Goal: Task Accomplishment & Management: Complete application form

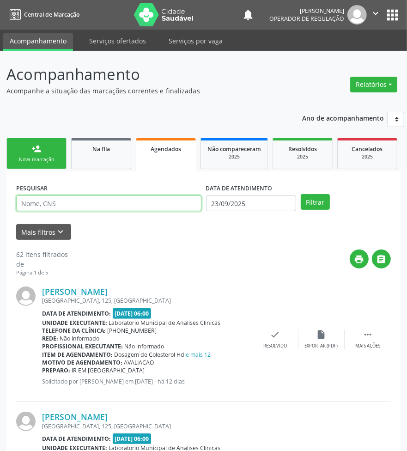
click at [126, 200] on input "text" at bounding box center [108, 204] width 185 height 16
paste input "702 6067 6543 0542"
type input "702 6067 6543 0542"
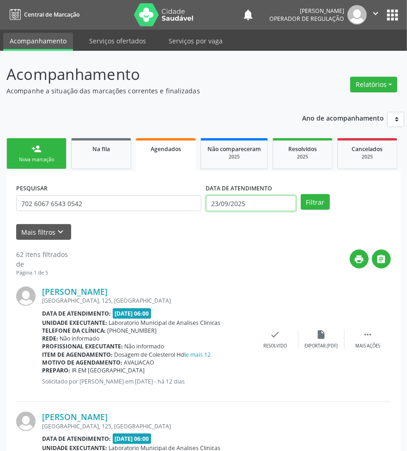
click at [250, 204] on input "23/09/2025" at bounding box center [251, 204] width 90 height 16
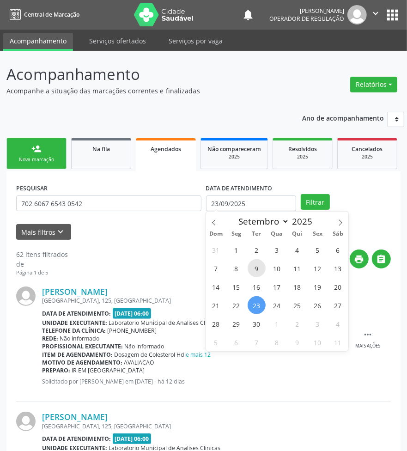
click at [264, 266] on span "9" at bounding box center [257, 268] width 18 height 18
type input "[DATE]"
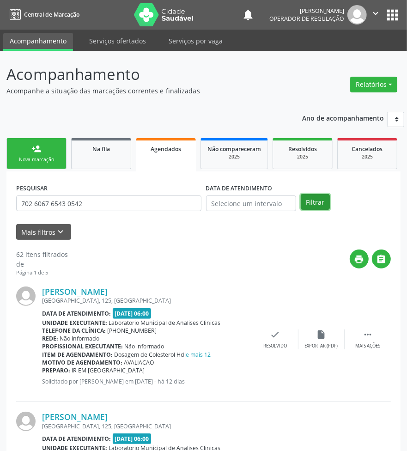
click at [319, 200] on button "Filtrar" at bounding box center [315, 202] width 29 height 16
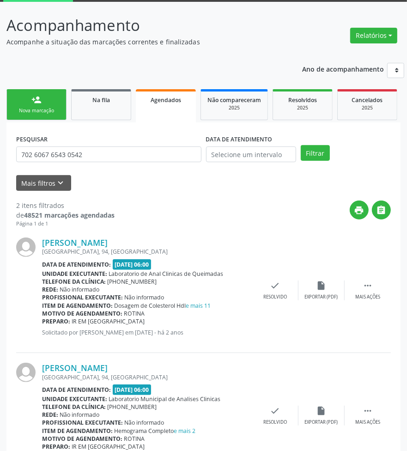
scroll to position [92, 0]
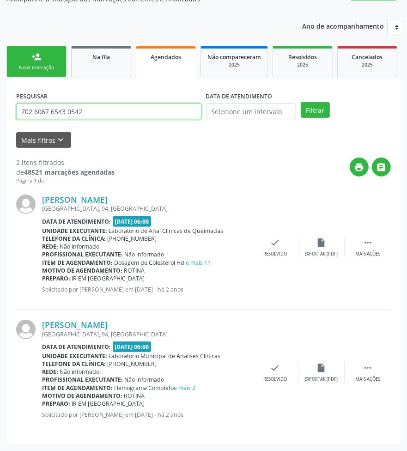
click at [112, 118] on input "702 6067 6543 0542" at bounding box center [108, 112] width 185 height 16
click at [339, 64] on link "Cancelados 2025" at bounding box center [368, 61] width 60 height 31
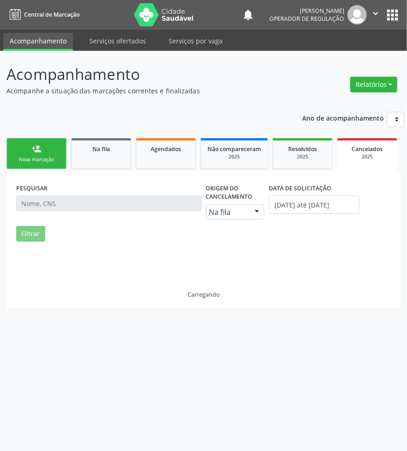
scroll to position [0, 0]
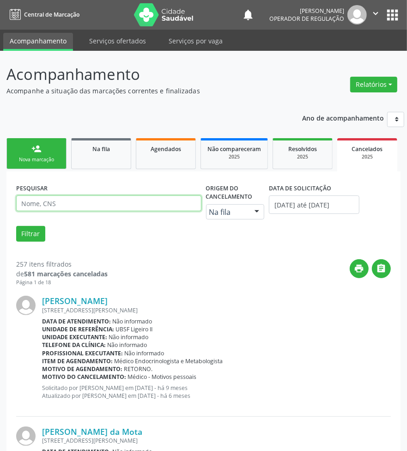
click at [146, 209] on input "text" at bounding box center [108, 204] width 185 height 16
paste input "702 6067 6543 0542"
click at [16, 226] on button "Filtrar" at bounding box center [30, 234] width 29 height 16
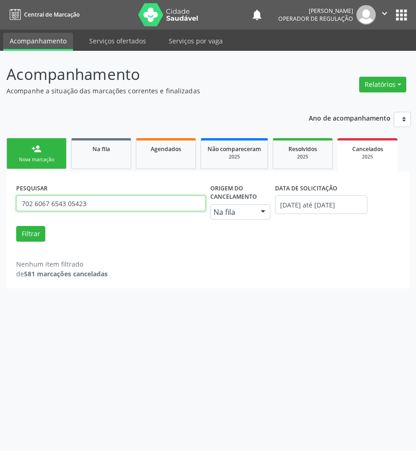
click at [146, 209] on input "702 6067 6543 05423" at bounding box center [111, 204] width 190 height 16
type input "702 6067 6543 0542"
click at [16, 226] on button "Filtrar" at bounding box center [30, 234] width 29 height 16
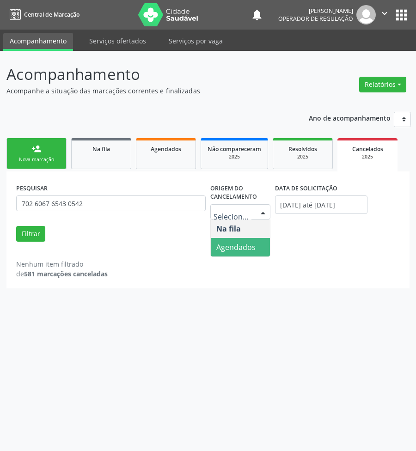
click at [232, 252] on span "Agendados" at bounding box center [240, 247] width 59 height 18
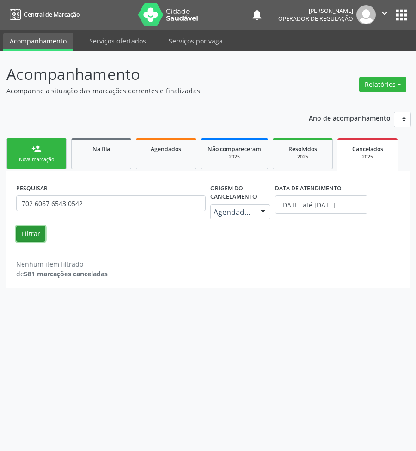
click at [42, 236] on button "Filtrar" at bounding box center [30, 234] width 29 height 16
click at [326, 193] on label "DATA DE ATENDIMENTO" at bounding box center [308, 188] width 67 height 14
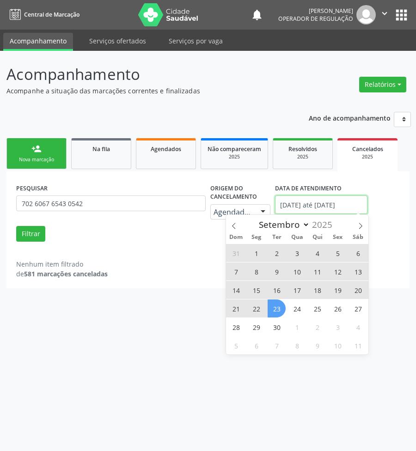
click at [327, 198] on input "[DATE] até [DATE]" at bounding box center [321, 205] width 92 height 18
click at [278, 328] on span "30" at bounding box center [277, 327] width 18 height 18
type input "[DATE]"
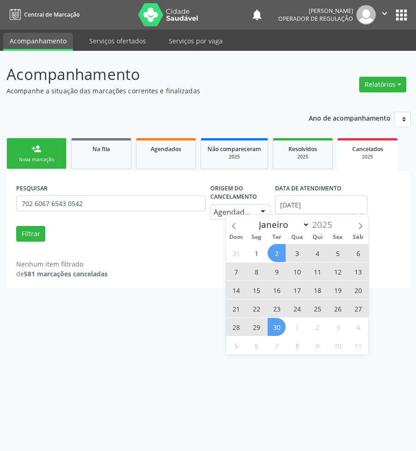
click at [278, 248] on span "2" at bounding box center [277, 253] width 18 height 18
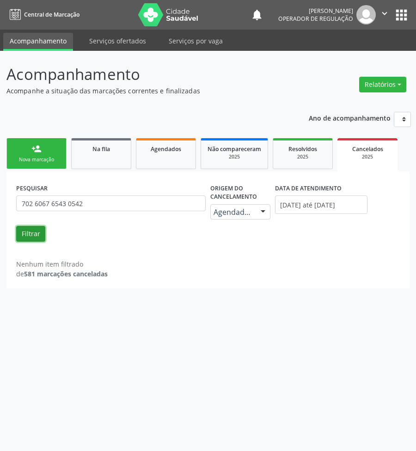
click at [29, 233] on button "Filtrar" at bounding box center [30, 234] width 29 height 16
click at [86, 157] on link "Na fila" at bounding box center [101, 153] width 60 height 31
select select "8"
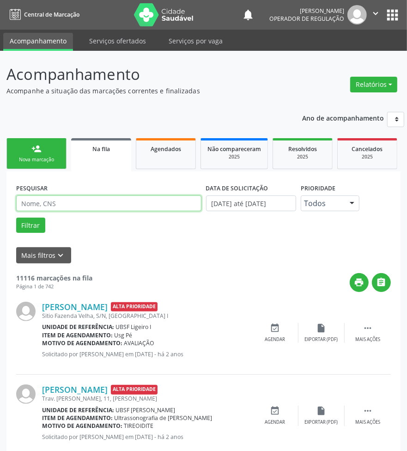
click at [84, 200] on input "text" at bounding box center [108, 204] width 185 height 16
paste input "702 6067 6543 0542"
type input "702 6067 6543 0542"
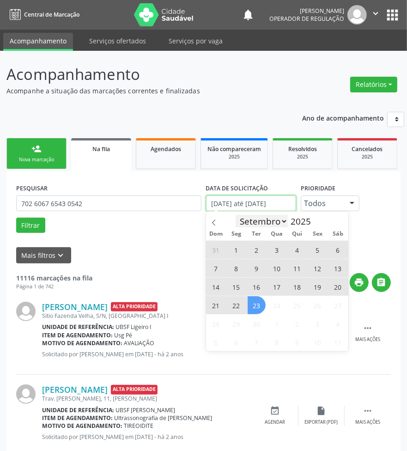
drag, startPoint x: 251, startPoint y: 204, endPoint x: 250, endPoint y: 215, distance: 11.6
click at [251, 204] on input "[DATE] até [DATE]" at bounding box center [251, 204] width 90 height 16
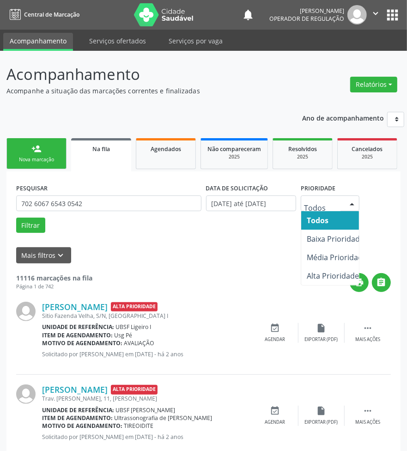
click at [323, 206] on input "text" at bounding box center [322, 208] width 37 height 18
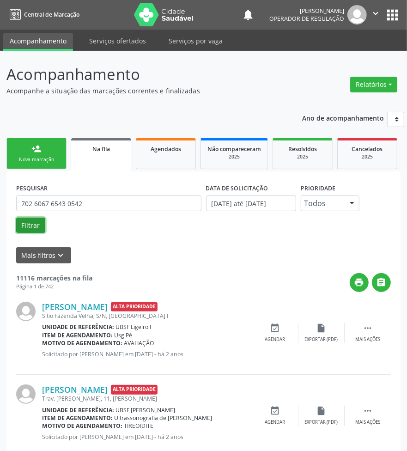
click at [35, 229] on button "Filtrar" at bounding box center [30, 226] width 29 height 16
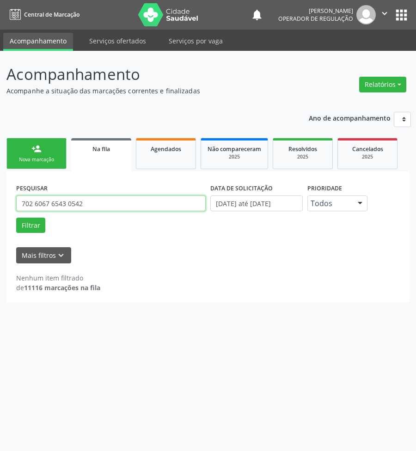
click at [83, 203] on input "702 6067 6543 0542" at bounding box center [111, 204] width 190 height 16
click at [49, 155] on link "person_add Nova marcação" at bounding box center [36, 153] width 60 height 31
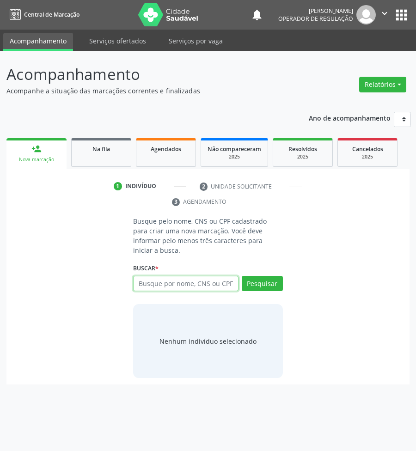
click at [148, 278] on input "text" at bounding box center [185, 284] width 105 height 16
type input "700308900174233"
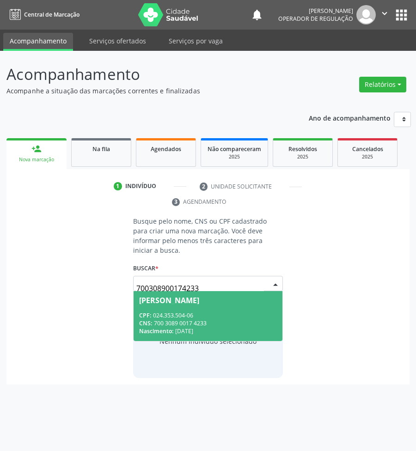
click at [224, 319] on div "CNS: 700 3089 0017 4233" at bounding box center [208, 323] width 138 height 8
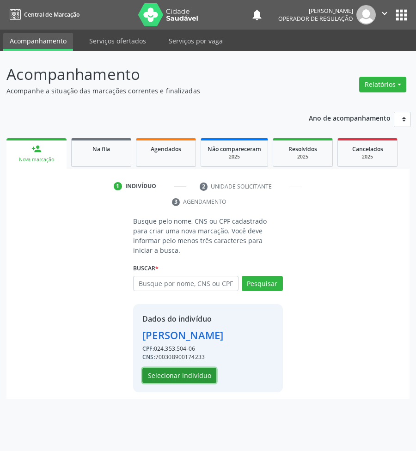
click at [171, 368] on button "Selecionar indivíduo" at bounding box center [179, 376] width 74 height 16
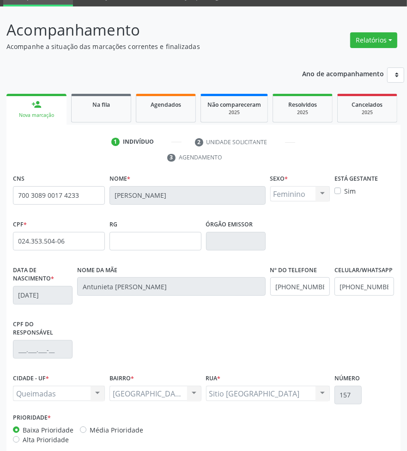
scroll to position [92, 0]
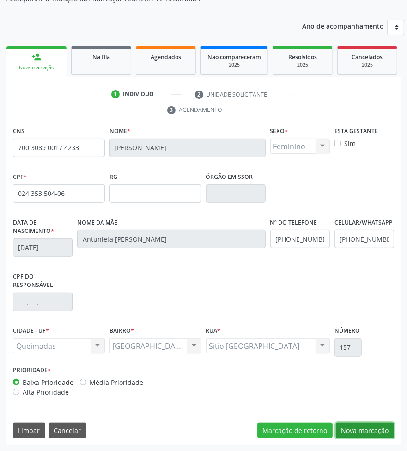
click at [374, 424] on button "Nova marcação" at bounding box center [365, 431] width 58 height 16
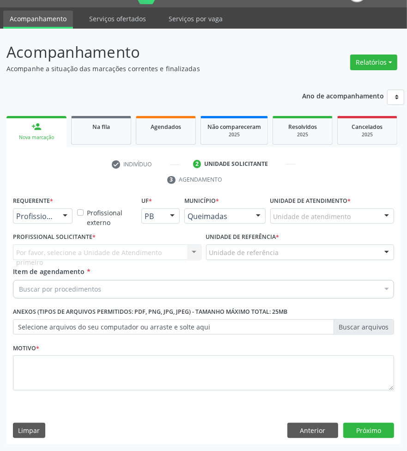
scroll to position [22, 0]
drag, startPoint x: 32, startPoint y: 218, endPoint x: 28, endPoint y: 249, distance: 31.3
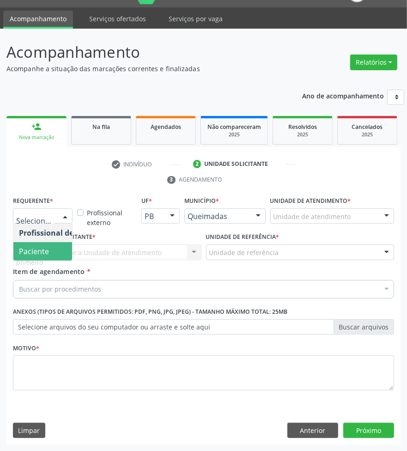
click at [29, 255] on span "Paciente" at bounding box center [34, 251] width 30 height 10
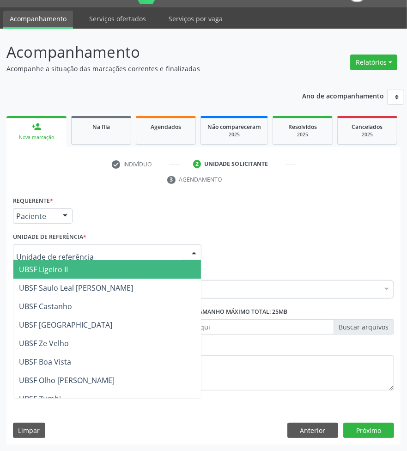
click at [51, 246] on div at bounding box center [107, 253] width 189 height 16
type input "BA"
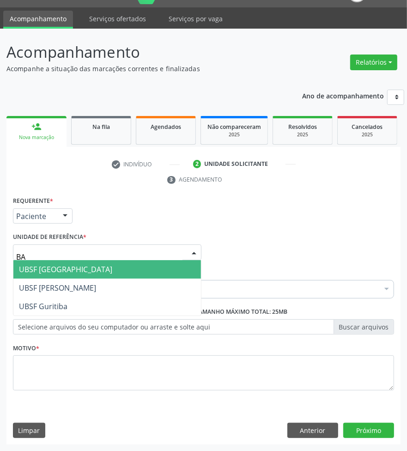
click at [58, 271] on span "UBSF [GEOGRAPHIC_DATA]" at bounding box center [65, 269] width 93 height 10
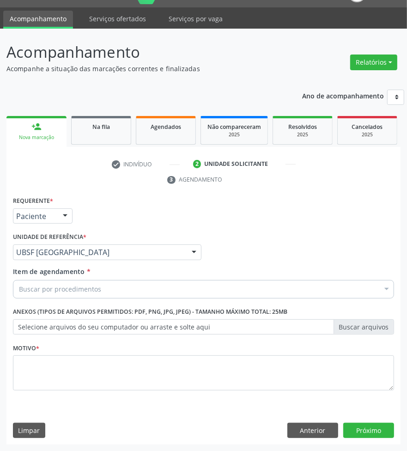
click at [64, 294] on div "Buscar por procedimentos" at bounding box center [203, 289] width 381 height 18
click at [107, 285] on div "Buscar por procedimentos" at bounding box center [203, 289] width 381 height 18
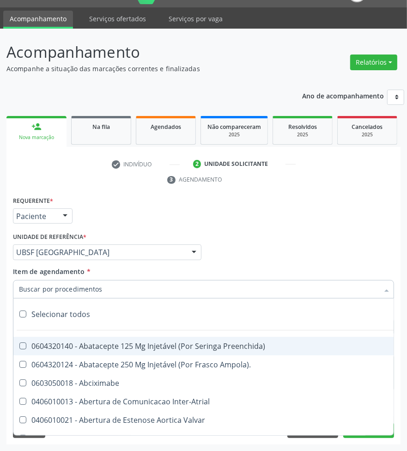
paste input "ENDOCRINO"
type input "ENDOCRINO"
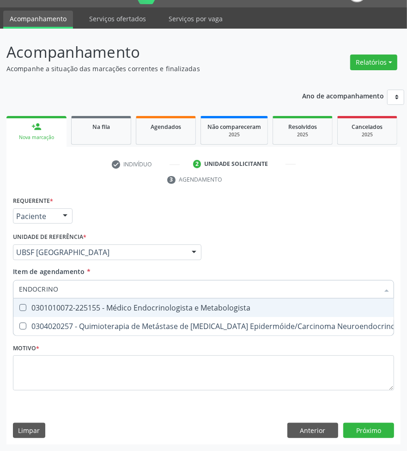
click at [85, 307] on div "0301010072-225155 - Médico Endocrinologista e Metabologista" at bounding box center [252, 307] width 467 height 7
checkbox Metabologista "true"
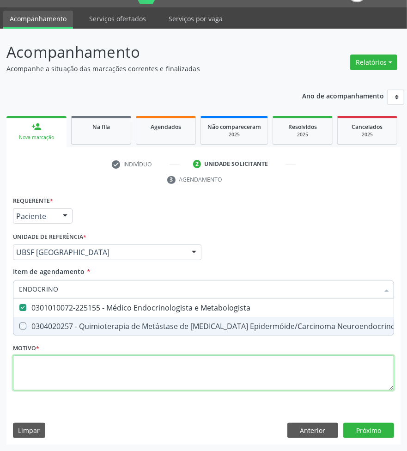
click at [81, 373] on div "Requerente * Paciente Profissional de Saúde Paciente Nenhum resultado encontrad…" at bounding box center [203, 298] width 381 height 209
checkbox Desconhecida "true"
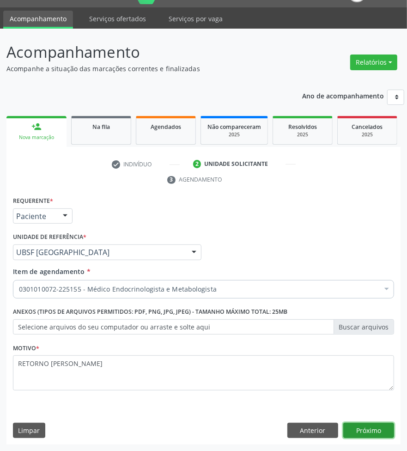
drag, startPoint x: 370, startPoint y: 438, endPoint x: 304, endPoint y: 391, distance: 80.8
click at [310, 393] on div "Requerente * Paciente Profissional de Saúde Paciente Nenhum resultado encontrad…" at bounding box center [203, 319] width 394 height 251
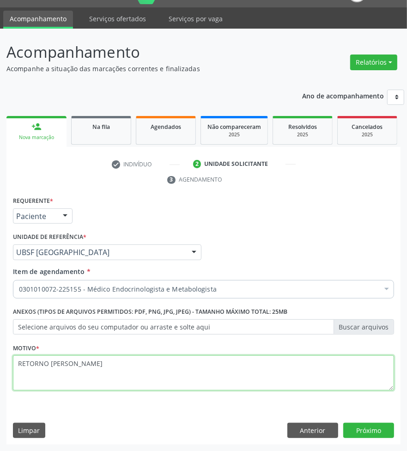
click at [278, 369] on textarea "RETORNO [PERSON_NAME]" at bounding box center [203, 373] width 381 height 35
type textarea "RETORNO [PERSON_NAME] COM EXAMES"
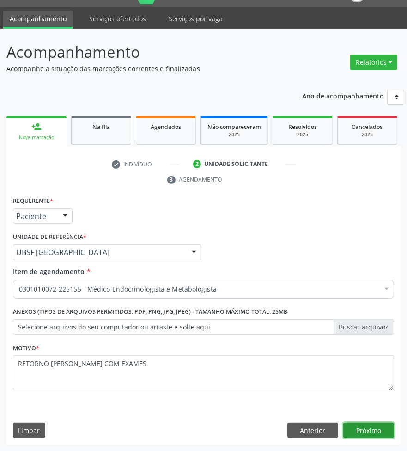
click button "Próximo" at bounding box center [369, 431] width 51 height 16
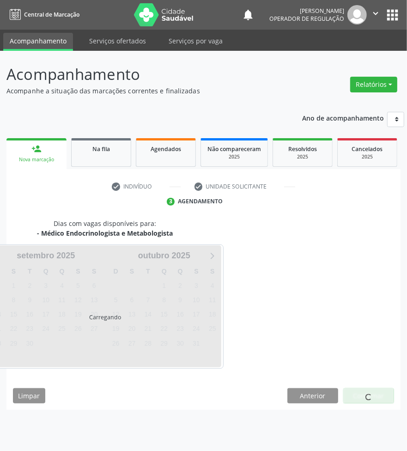
scroll to position [0, 0]
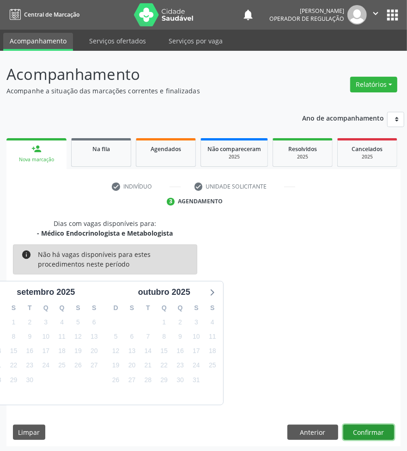
click at [355, 428] on button "Confirmar" at bounding box center [369, 433] width 51 height 16
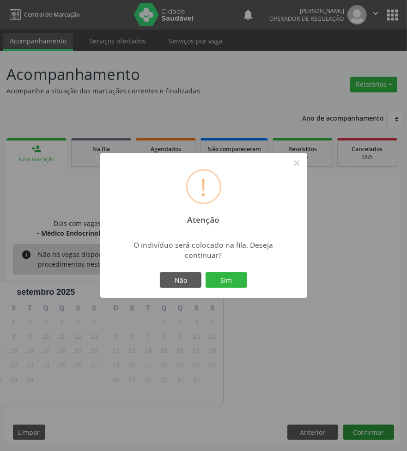
click at [206, 272] on button "Sim" at bounding box center [227, 280] width 42 height 16
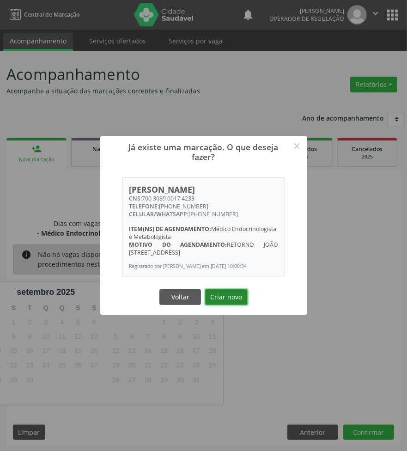
click at [217, 304] on button "Criar novo" at bounding box center [226, 297] width 43 height 16
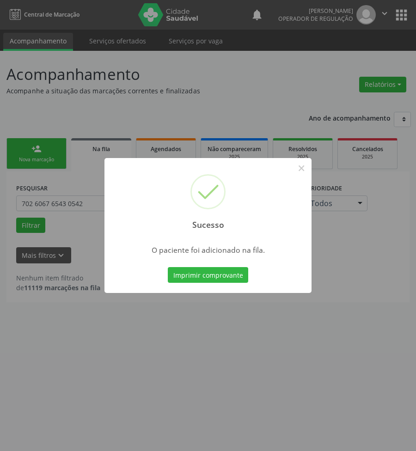
click at [202, 315] on div "Sucesso × O paciente foi adicionado na fila. Imprimir comprovante Cancel" at bounding box center [208, 225] width 416 height 451
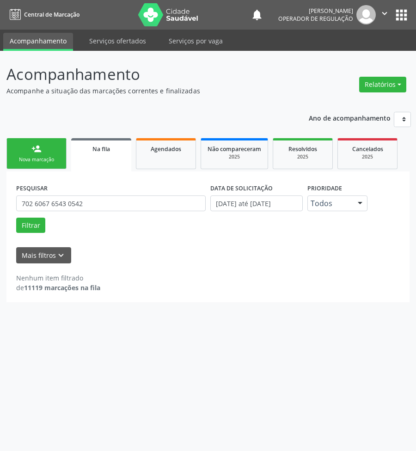
click at [29, 165] on link "person_add Nova marcação" at bounding box center [36, 153] width 60 height 31
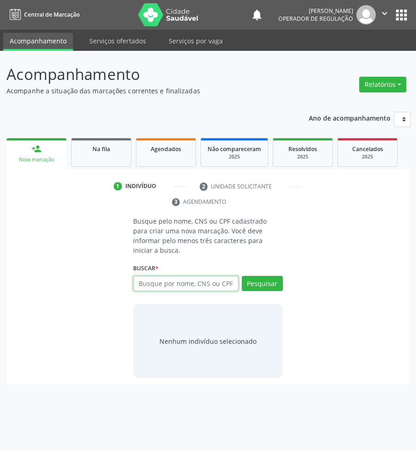
click at [225, 277] on input "text" at bounding box center [185, 284] width 105 height 16
type input "708205655576048"
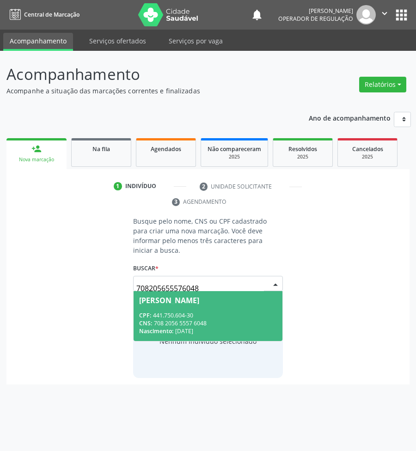
click at [220, 319] on div "CNS: 708 2056 5557 6048" at bounding box center [208, 323] width 138 height 8
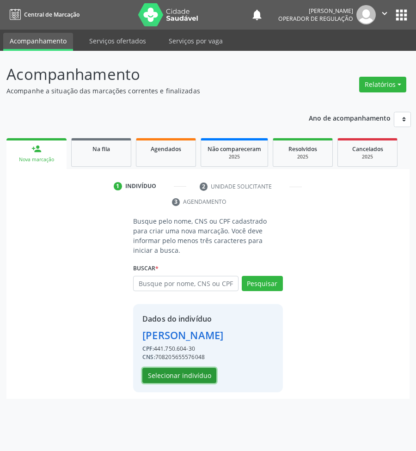
click at [202, 368] on button "Selecionar indivíduo" at bounding box center [179, 376] width 74 height 16
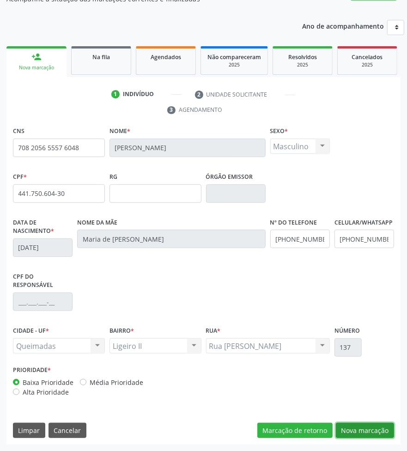
click at [363, 435] on button "Nova marcação" at bounding box center [365, 431] width 58 height 16
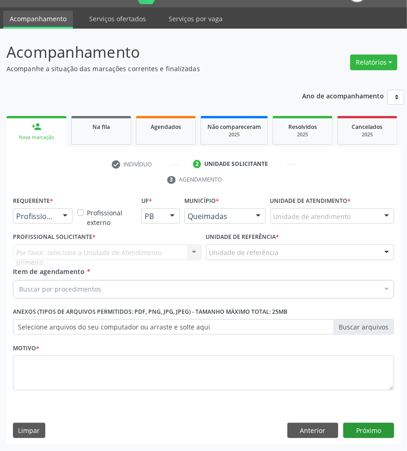
scroll to position [22, 0]
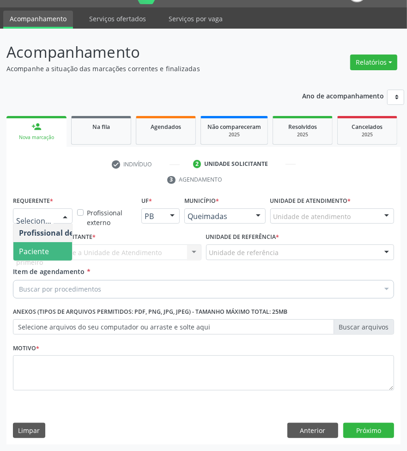
click at [34, 252] on span "Paciente" at bounding box center [34, 251] width 30 height 10
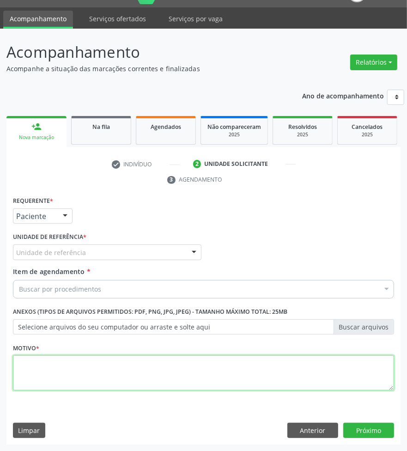
click at [172, 362] on textarea at bounding box center [203, 373] width 381 height 35
paste textarea "1ª CONSULTA (09/2025) DM2 DESCOMPENSADA"
type textarea "1ª CONSULTA (09/2025) DM2 DESCOMPENSADA"
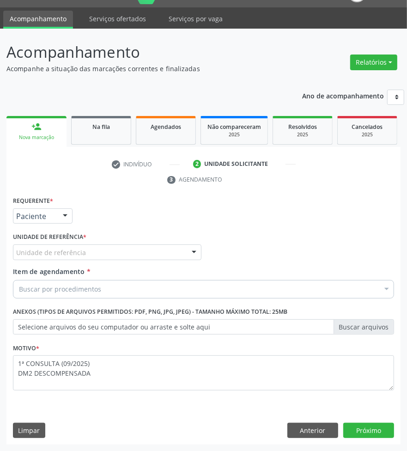
click at [294, 291] on div "Buscar por procedimentos" at bounding box center [203, 289] width 381 height 18
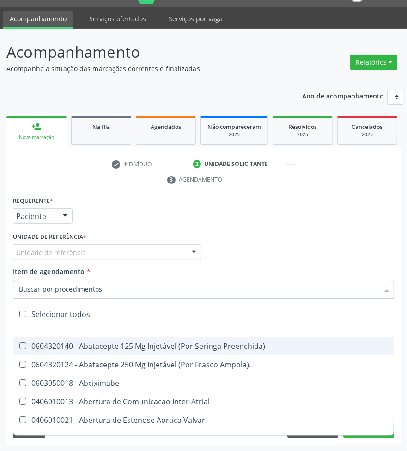
paste input "ENDOCRINO"
type input "ENDOCRINO"
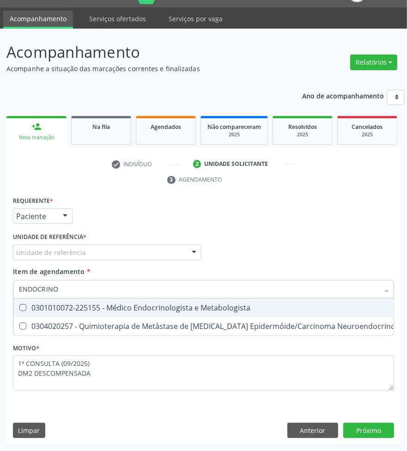
click at [170, 304] on div "0301010072-225155 - Médico Endocrinologista e Metabologista" at bounding box center [252, 307] width 467 height 7
checkbox Metabologista "true"
checkbox Desconhecida "true"
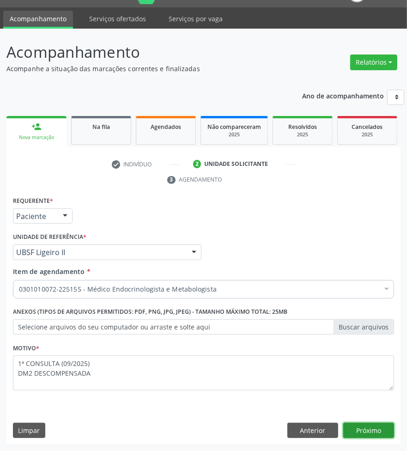
click at [375, 427] on button "Próximo" at bounding box center [369, 431] width 51 height 16
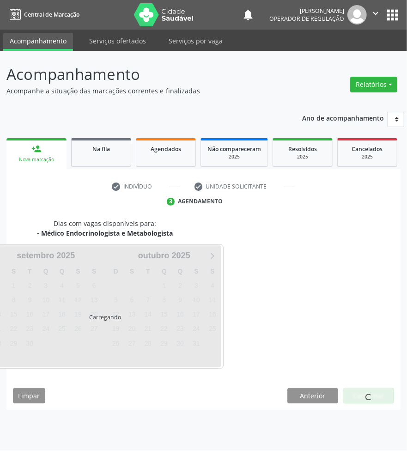
scroll to position [0, 0]
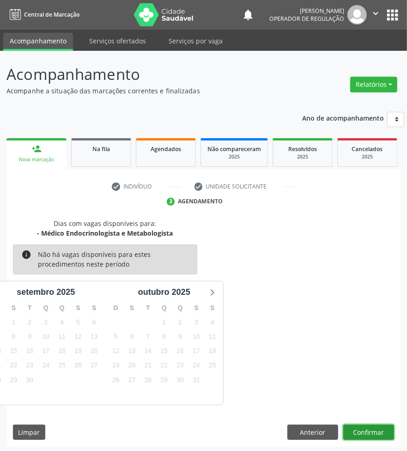
click at [372, 429] on button "Confirmar" at bounding box center [369, 433] width 51 height 16
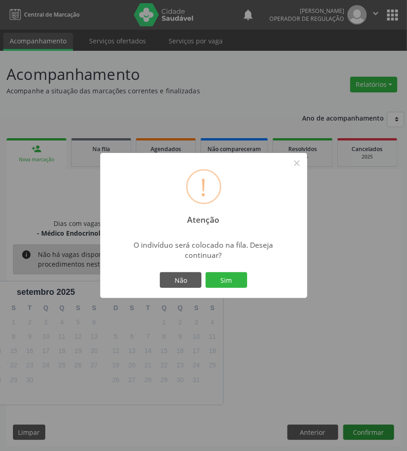
click at [206, 272] on button "Sim" at bounding box center [227, 280] width 42 height 16
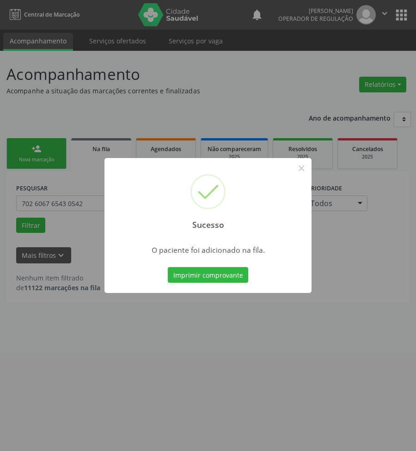
click at [346, 322] on div "Sucesso × O paciente foi adicionado na fila. Imprimir comprovante Cancel" at bounding box center [208, 225] width 416 height 451
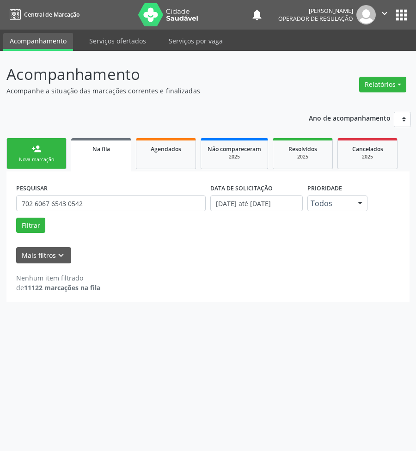
drag, startPoint x: 36, startPoint y: 154, endPoint x: 413, endPoint y: 173, distance: 377.4
click at [37, 154] on div "person_add" at bounding box center [36, 149] width 10 height 10
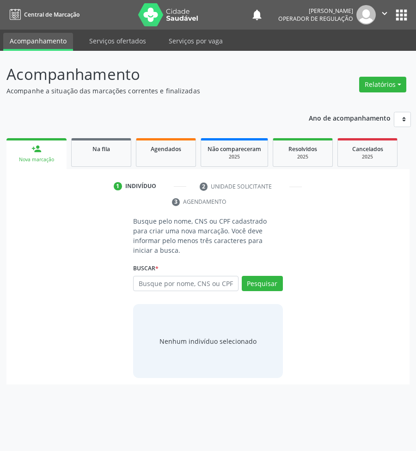
click at [100, 206] on ul "1 Indivíduo 2 Unidade solicitante 3 Agendamento" at bounding box center [207, 194] width 403 height 31
click at [176, 276] on input "text" at bounding box center [185, 284] width 105 height 16
type input "702606768004943"
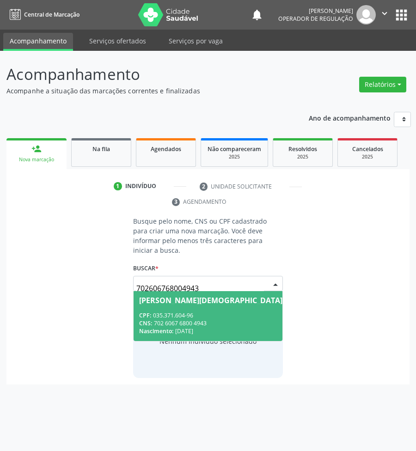
click at [211, 319] on div "CNS: 702 6067 6800 4943" at bounding box center [210, 323] width 143 height 8
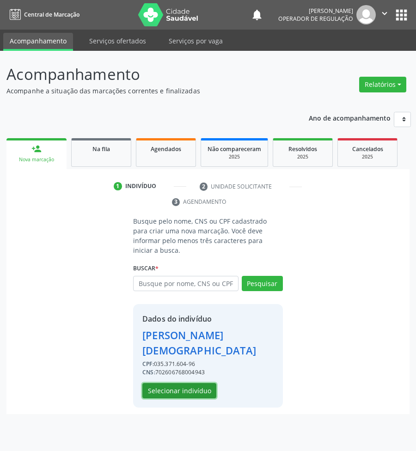
click at [184, 388] on button "Selecionar indivíduo" at bounding box center [179, 391] width 74 height 16
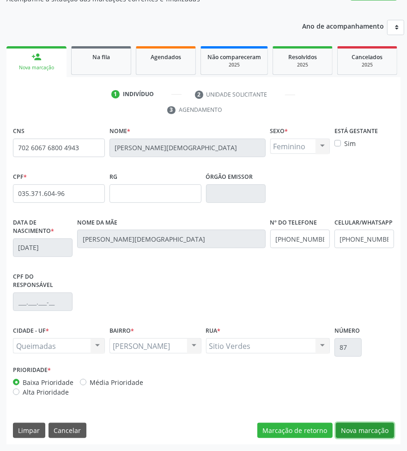
click at [352, 424] on button "Nova marcação" at bounding box center [365, 431] width 58 height 16
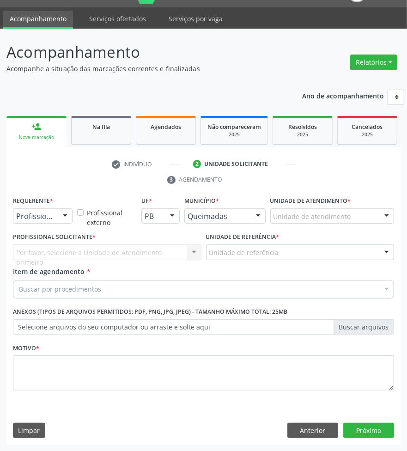
paste input "ENDOCRINO"
click at [199, 281] on div "Buscar por procedimentos" at bounding box center [203, 289] width 381 height 18
type input "ENDOCRINO"
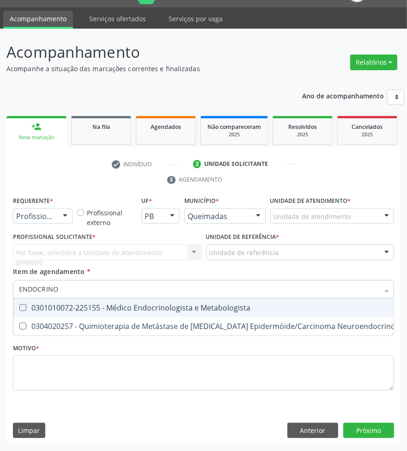
click at [163, 305] on div "0301010072-225155 - Médico Endocrinologista e Metabologista" at bounding box center [252, 307] width 467 height 7
checkbox Metabologista "true"
checkbox Desconhecida "true"
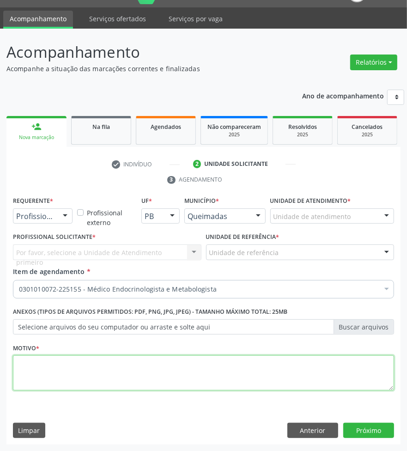
click at [119, 382] on textarea at bounding box center [203, 373] width 381 height 35
paste textarea "1ª CONSULTA (09/2025) DM2 DESCOMPENSADA"
type textarea "1ª CONSULTA (09/2025) DM2 DESCOMPENSADA"
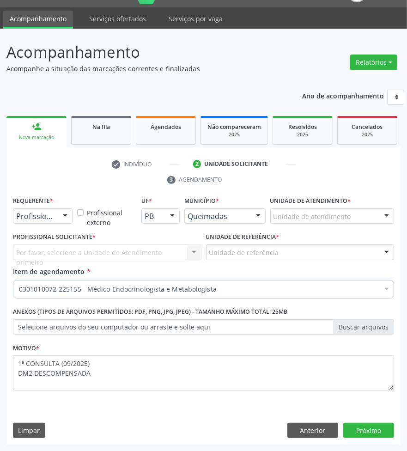
drag, startPoint x: 37, startPoint y: 221, endPoint x: 37, endPoint y: 232, distance: 11.1
click at [37, 221] on div "Profissional de Saúde" at bounding box center [43, 217] width 60 height 16
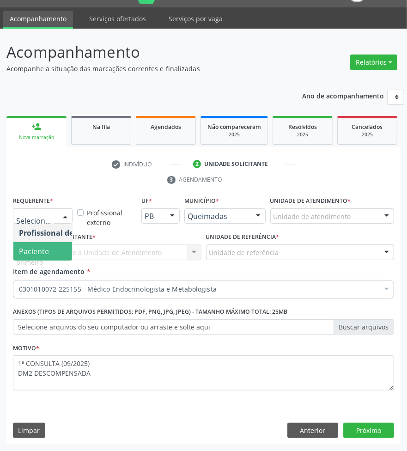
click at [44, 248] on span "Paciente" at bounding box center [34, 251] width 30 height 10
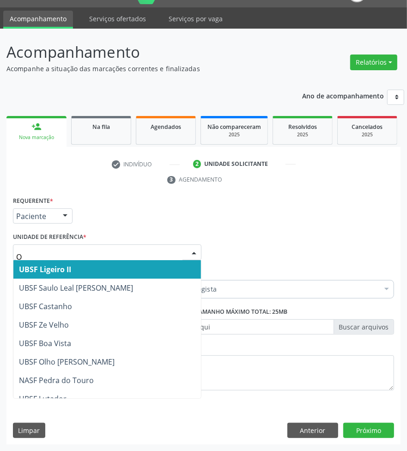
type input "OL"
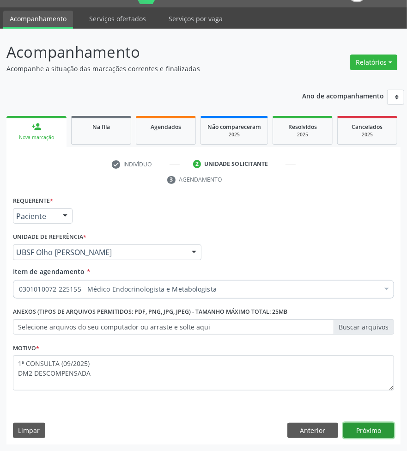
click at [368, 426] on button "Próximo" at bounding box center [369, 431] width 51 height 16
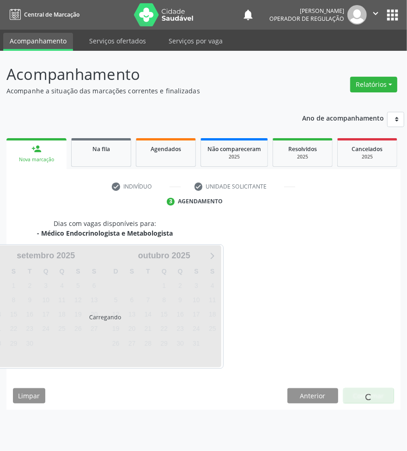
scroll to position [0, 0]
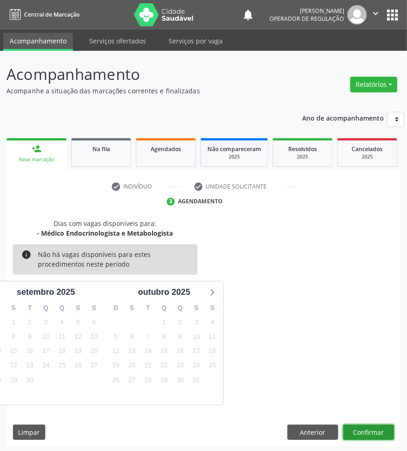
click at [366, 431] on button "Confirmar" at bounding box center [369, 433] width 51 height 16
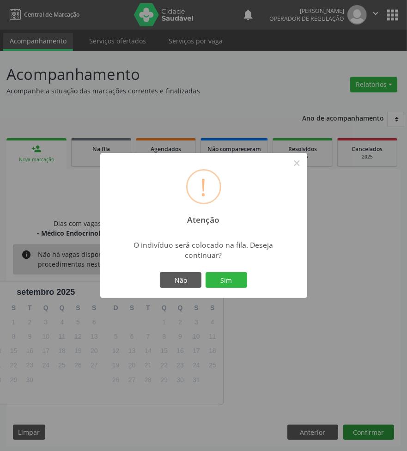
click at [206, 272] on button "Sim" at bounding box center [227, 280] width 42 height 16
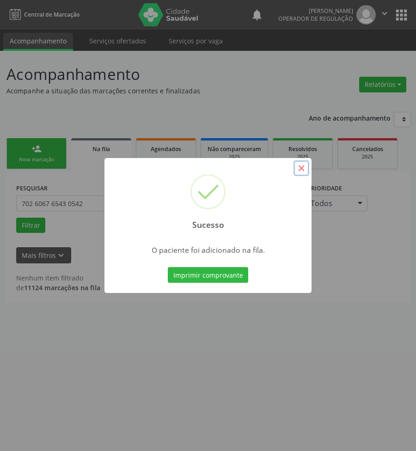
click at [306, 167] on button "×" at bounding box center [302, 168] width 16 height 16
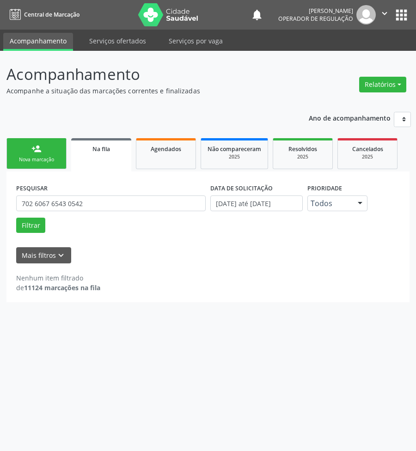
click at [38, 142] on link "person_add Nova marcação" at bounding box center [36, 153] width 60 height 31
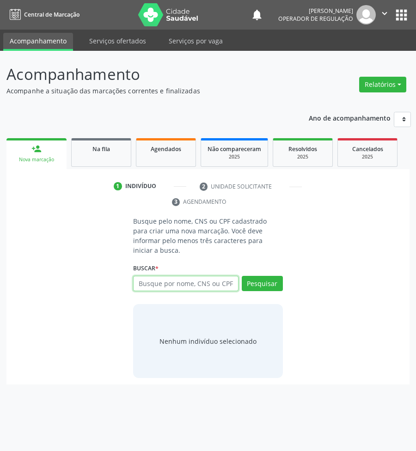
click at [212, 278] on input "text" at bounding box center [185, 284] width 105 height 16
type input "700402964337749"
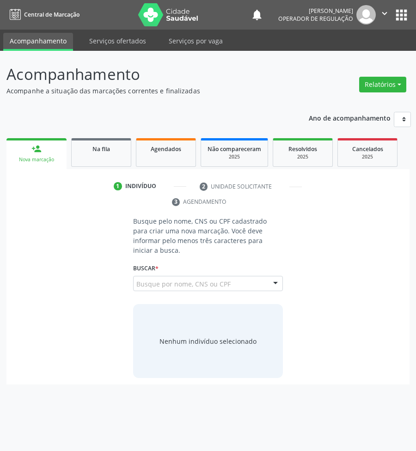
click at [136, 279] on input "700402964337749" at bounding box center [136, 288] width 0 height 18
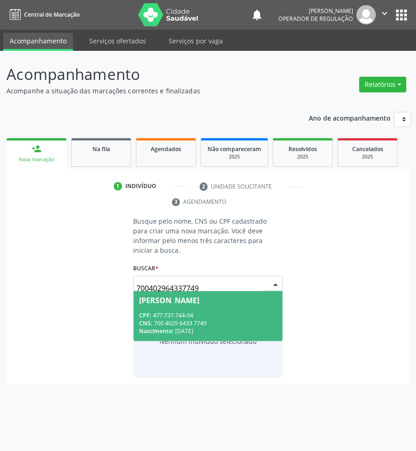
click at [175, 301] on span "[PERSON_NAME] CPF: 477.737.744-04 CNS: 700 4029 6433 7749 Nascimento: [DATE]" at bounding box center [208, 315] width 149 height 49
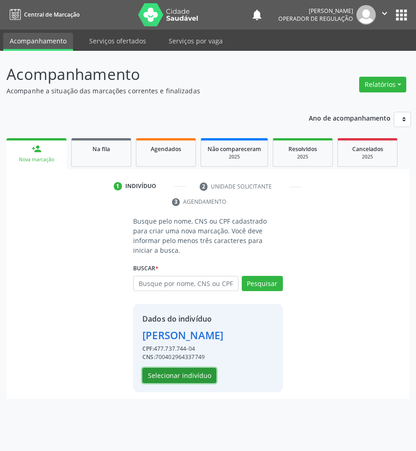
click at [193, 368] on button "Selecionar indivíduo" at bounding box center [179, 376] width 74 height 16
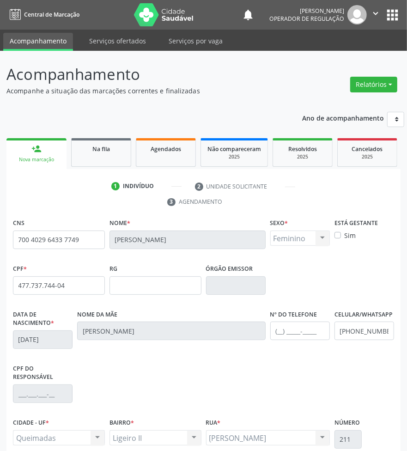
click at [221, 361] on div "Nome da mãe [PERSON_NAME]" at bounding box center [171, 335] width 193 height 54
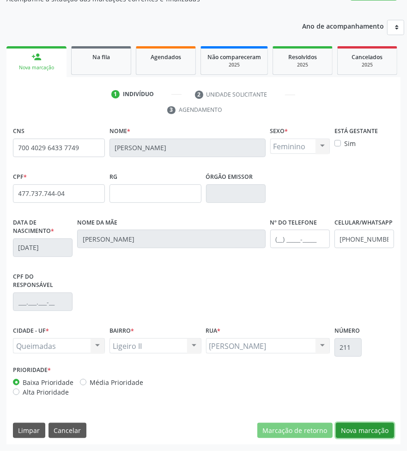
click at [368, 424] on button "Nova marcação" at bounding box center [365, 431] width 58 height 16
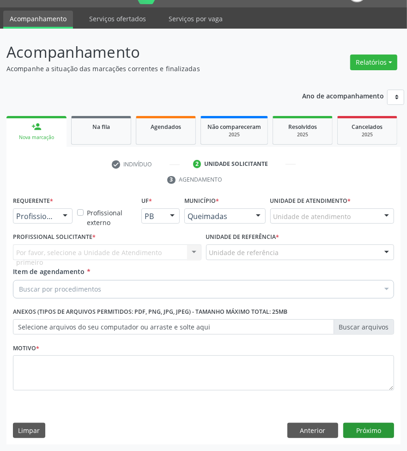
scroll to position [22, 0]
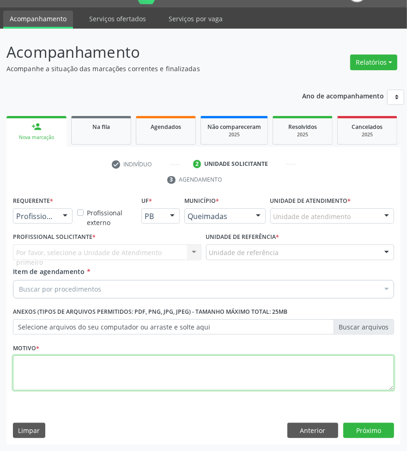
click at [258, 376] on textarea at bounding box center [203, 373] width 381 height 35
paste textarea "1ª CONSULTA (09/2025) HIPOTIREOIDISMO"
type textarea "1ª CONSULTA (09/2025) HIPOTIREOIDISMO"
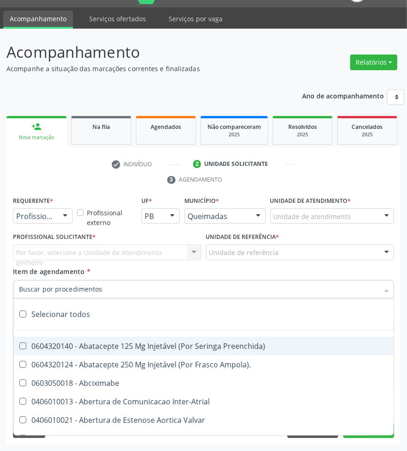
paste input "ENDOCRINO"
type input "ENDOCRINO"
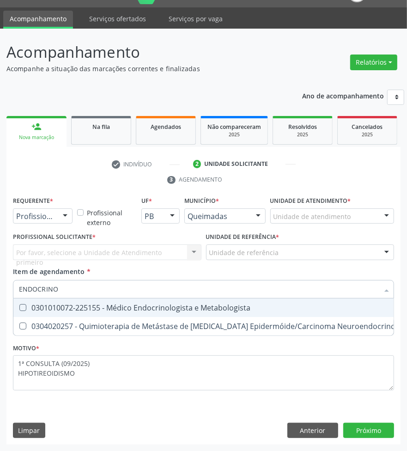
click at [52, 304] on div "0301010072-225155 - Médico Endocrinologista e Metabologista" at bounding box center [252, 307] width 467 height 7
checkbox Metabologista "true"
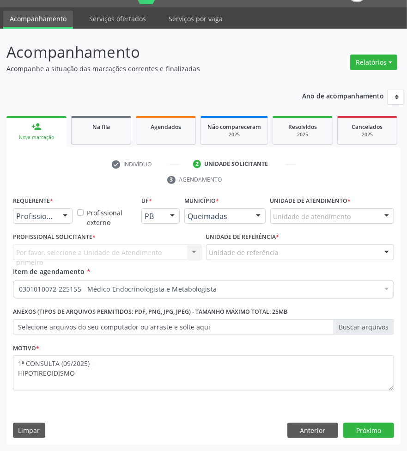
drag, startPoint x: 61, startPoint y: 222, endPoint x: 57, endPoint y: 244, distance: 22.1
click at [60, 224] on div "Profissional de Saúde Profissional de Saúde Paciente Nenhum resultado encontrad…" at bounding box center [43, 217] width 60 height 16
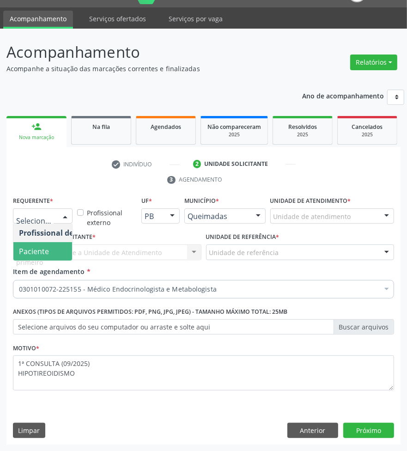
click at [57, 248] on span "Paciente" at bounding box center [58, 251] width 90 height 18
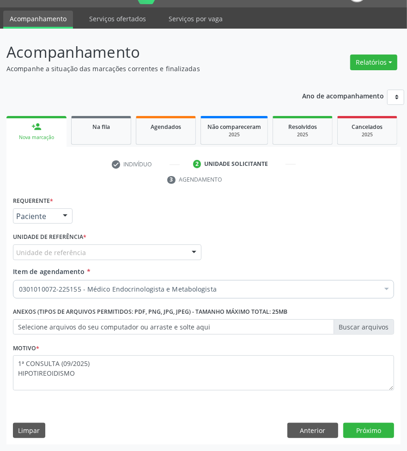
click at [117, 259] on div "Unidade de referência UBSF Ligeiro II UBSF Saulo Leal [PERSON_NAME] UBSF Castan…" at bounding box center [107, 253] width 189 height 16
paste input "ENDOCRINO"
type input "ENDOCRINO"
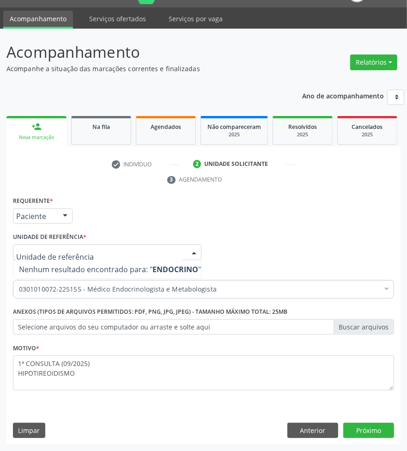
drag, startPoint x: 230, startPoint y: 241, endPoint x: 223, endPoint y: 243, distance: 7.2
click at [230, 241] on div "Profissional Solicitante Por favor, selecione a Unidade de Atendimento primeiro…" at bounding box center [204, 248] width 386 height 36
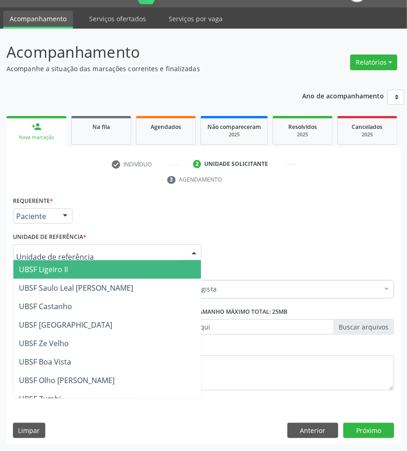
click at [169, 257] on div at bounding box center [107, 253] width 189 height 16
click at [169, 272] on span "UBSF Ligeiro II" at bounding box center [107, 269] width 188 height 18
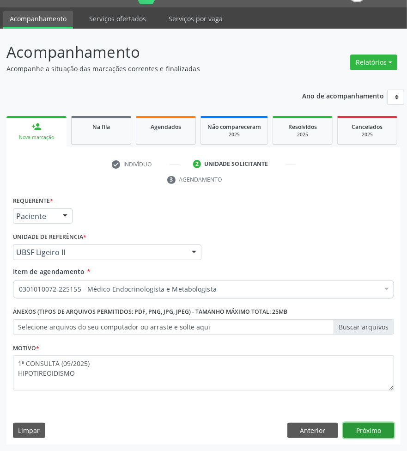
drag, startPoint x: 381, startPoint y: 427, endPoint x: 395, endPoint y: 429, distance: 14.1
click at [395, 429] on div "Requerente * Paciente Profissional de Saúde Paciente Nenhum resultado encontrad…" at bounding box center [203, 319] width 394 height 251
click at [357, 430] on button "Próximo" at bounding box center [369, 431] width 51 height 16
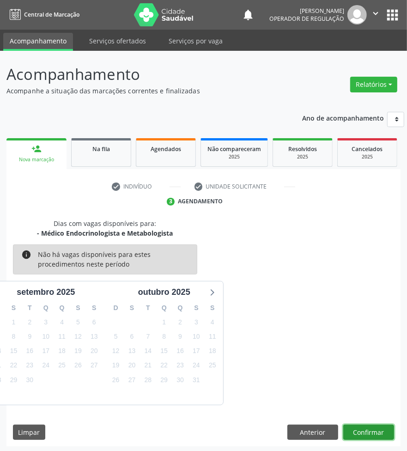
click at [367, 431] on button "Confirmar" at bounding box center [369, 433] width 51 height 16
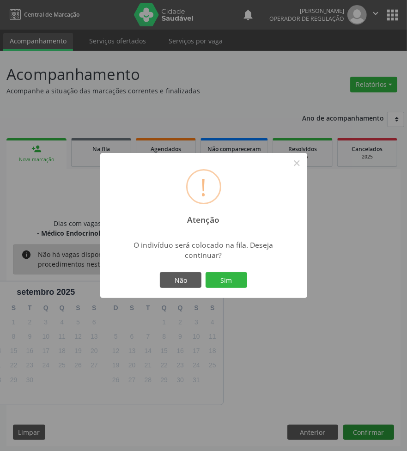
click at [206, 272] on button "Sim" at bounding box center [227, 280] width 42 height 16
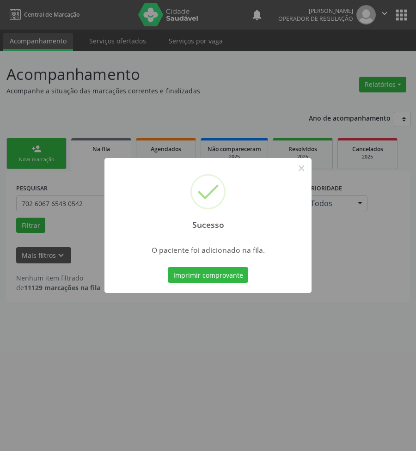
click at [362, 389] on div "Sucesso × O paciente foi adicionado na fila. Imprimir comprovante Cancel" at bounding box center [208, 225] width 416 height 451
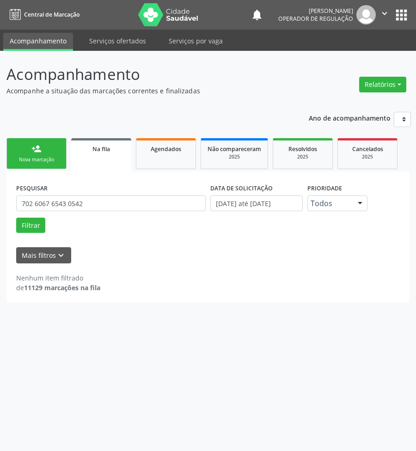
click at [58, 151] on link "person_add Nova marcação" at bounding box center [36, 153] width 60 height 31
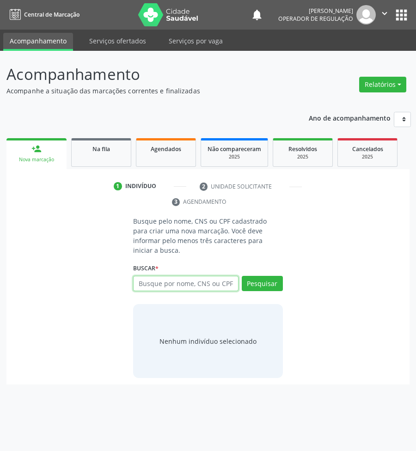
click at [169, 276] on input "text" at bounding box center [185, 284] width 105 height 16
type input "700407984719048"
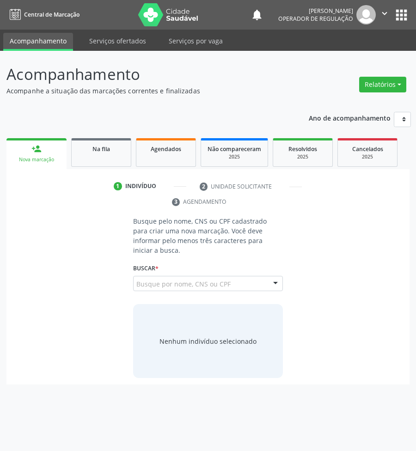
click at [136, 279] on input "700407984719048" at bounding box center [136, 288] width 0 height 18
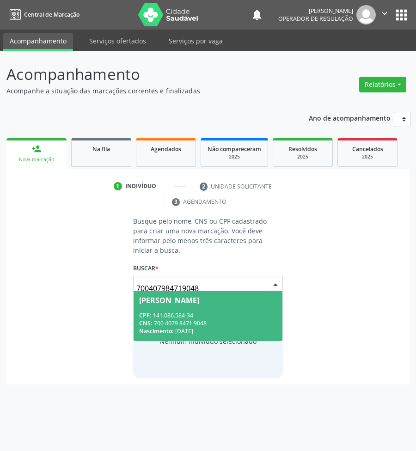
click at [216, 296] on span "[PERSON_NAME] CPF: 141.086.584-34 CNS: 700 4079 8471 9048 Nascimento: [DATE]" at bounding box center [208, 315] width 149 height 49
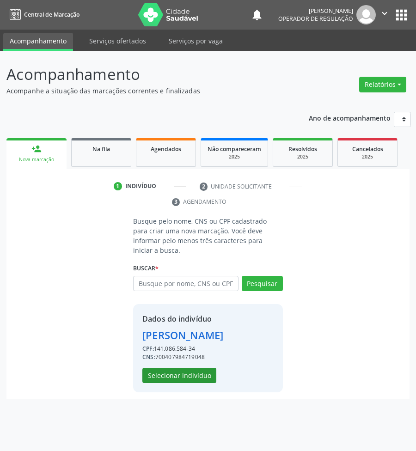
click at [198, 375] on div "Dados do indivíduo [PERSON_NAME] CPF: 141.086.584-34 CNS: 700407984719048 Selec…" at bounding box center [208, 348] width 150 height 88
click at [196, 370] on button "Selecionar indivíduo" at bounding box center [179, 376] width 74 height 16
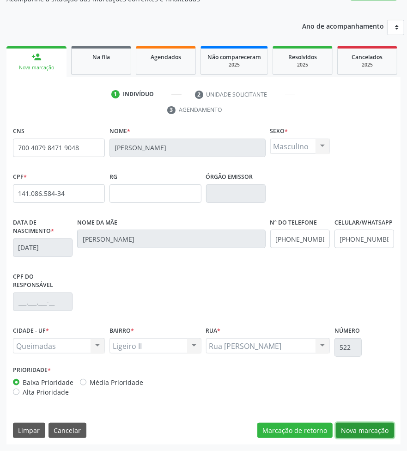
drag, startPoint x: 373, startPoint y: 427, endPoint x: 222, endPoint y: 388, distance: 156.0
click at [364, 424] on button "Nova marcação" at bounding box center [365, 431] width 58 height 16
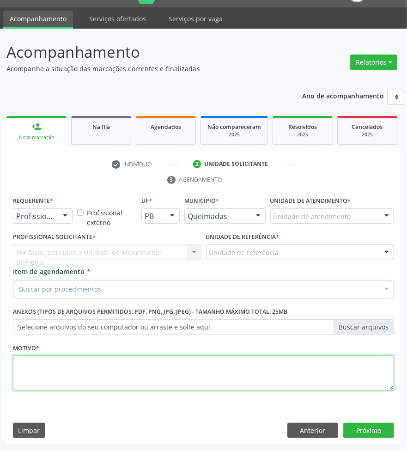
click at [192, 376] on textarea at bounding box center [203, 373] width 381 height 35
paste textarea "ENDOCRINO"
type textarea "ENDOCRINO"
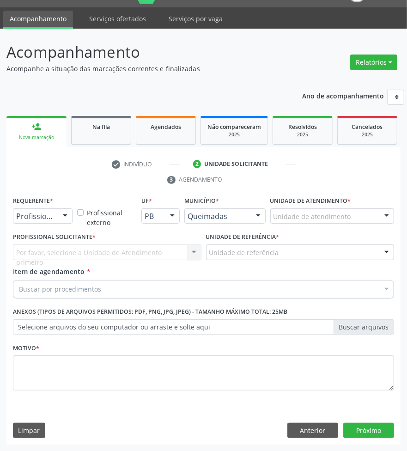
paste input "ENDOCRINO"
click at [105, 290] on div "Buscar por procedimentos" at bounding box center [203, 289] width 381 height 18
type input "ENDOCRINO"
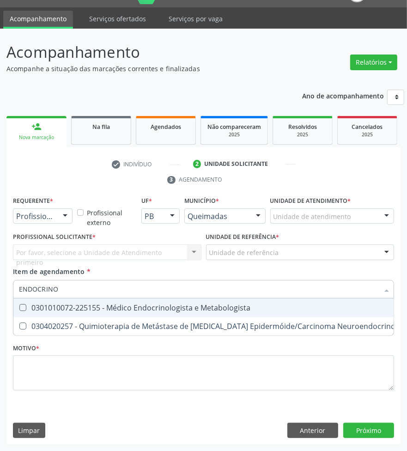
click at [96, 306] on div "0301010072-225155 - Médico Endocrinologista e Metabologista" at bounding box center [252, 307] width 467 height 7
checkbox Metabologista "true"
checkbox Desconhecida "true"
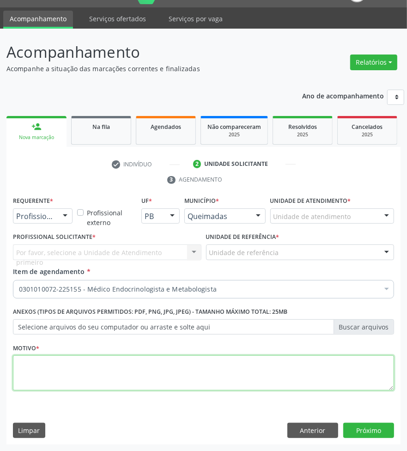
paste textarea "1ª CONSULTA (09/2025) HIPOTIREOIDISMO"
drag, startPoint x: 104, startPoint y: 377, endPoint x: 100, endPoint y: 366, distance: 12.4
click at [104, 377] on textarea at bounding box center [203, 373] width 381 height 35
type textarea "1ª CONSULTA (09/2025) HIPOTIREOIDISMO"
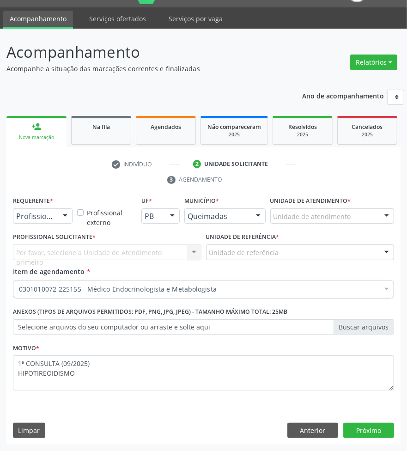
drag, startPoint x: 59, startPoint y: 207, endPoint x: 55, endPoint y: 218, distance: 11.3
click at [59, 209] on div "Requerente * Profissional de Saúde Profissional de Saúde Paciente Nenhum result…" at bounding box center [43, 209] width 60 height 30
drag, startPoint x: 55, startPoint y: 218, endPoint x: 55, endPoint y: 248, distance: 30.1
click at [56, 219] on div at bounding box center [43, 217] width 60 height 16
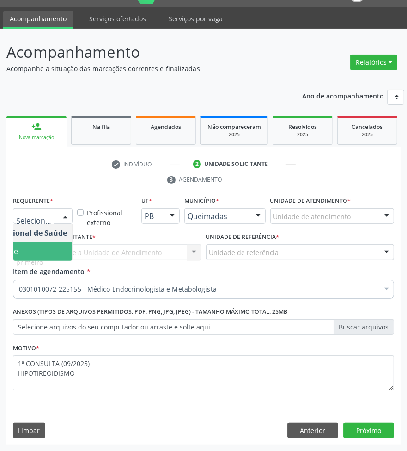
click at [59, 251] on span "Paciente" at bounding box center [27, 251] width 90 height 18
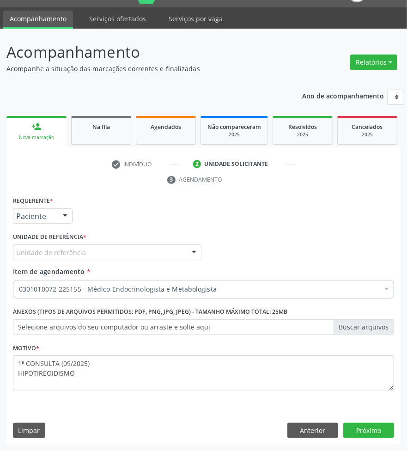
scroll to position [0, 27]
click at [84, 251] on div "Unidade de referência" at bounding box center [107, 253] width 189 height 16
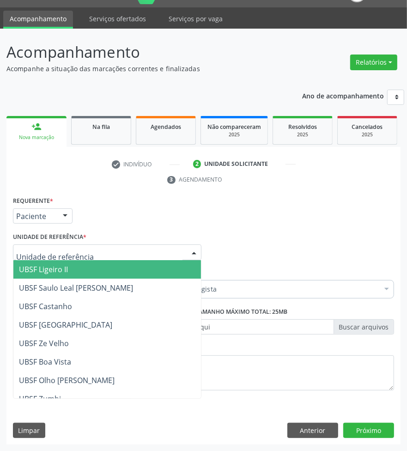
click at [96, 273] on span "UBSF Ligeiro II" at bounding box center [107, 269] width 188 height 18
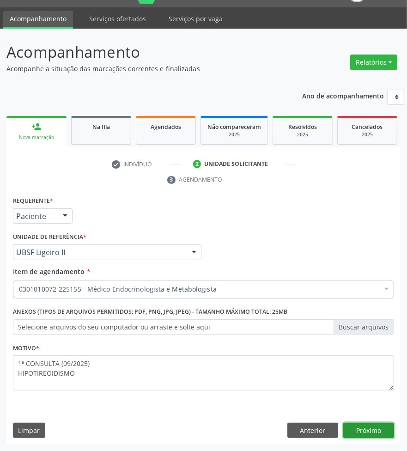
drag, startPoint x: 384, startPoint y: 433, endPoint x: 397, endPoint y: 429, distance: 13.6
click at [384, 433] on button "Próximo" at bounding box center [369, 431] width 51 height 16
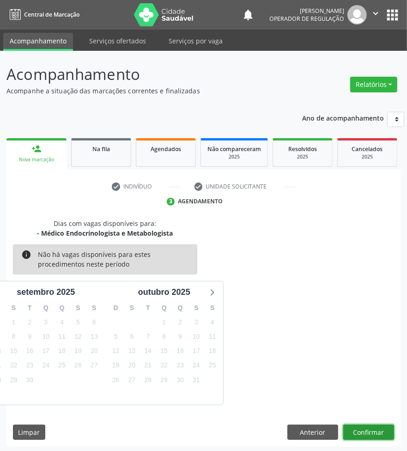
click at [375, 427] on button "Confirmar" at bounding box center [369, 433] width 51 height 16
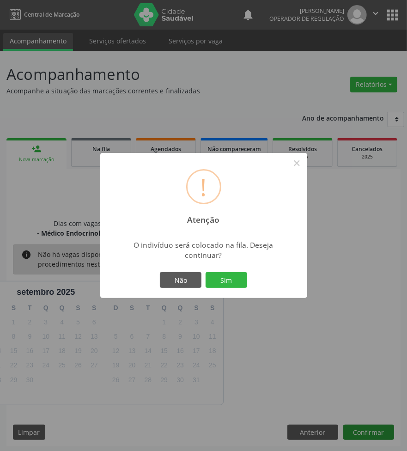
click at [206, 272] on button "Sim" at bounding box center [227, 280] width 42 height 16
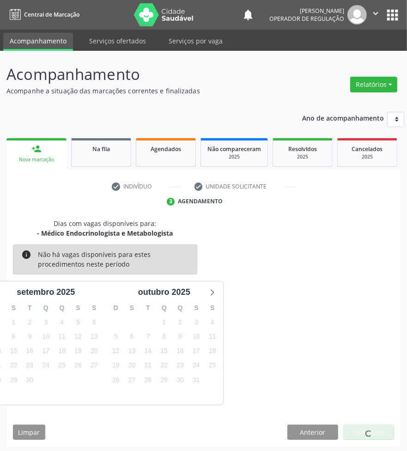
scroll to position [2, 0]
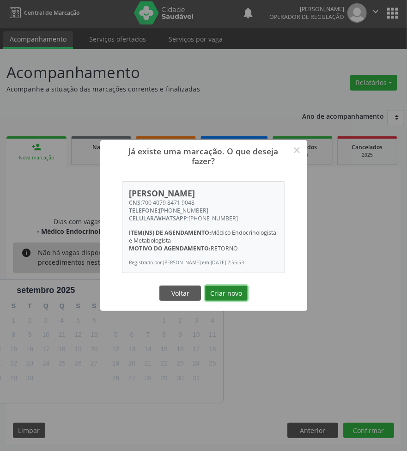
click at [214, 289] on button "Criar novo" at bounding box center [226, 294] width 43 height 16
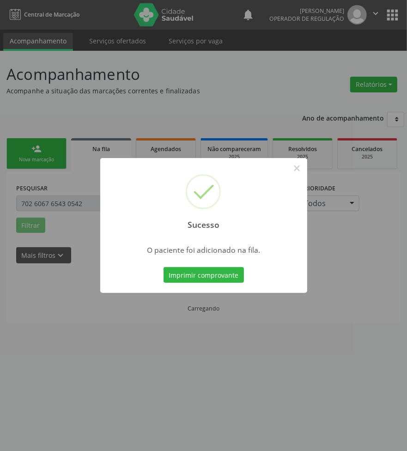
scroll to position [0, 0]
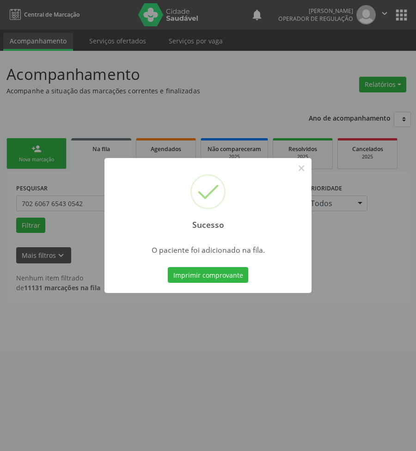
drag, startPoint x: 220, startPoint y: 318, endPoint x: 211, endPoint y: 311, distance: 11.2
click at [211, 311] on div "Sucesso × O paciente foi adicionado na fila. Imprimir comprovante Cancel" at bounding box center [208, 225] width 416 height 451
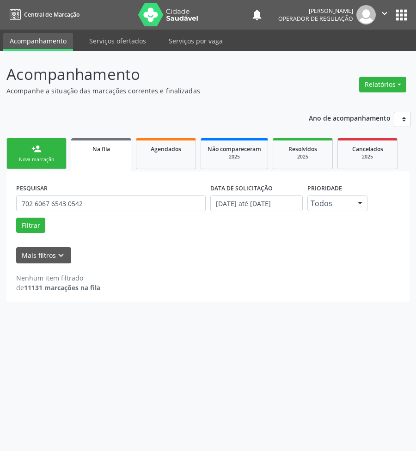
drag, startPoint x: 38, startPoint y: 154, endPoint x: 412, endPoint y: 274, distance: 393.0
click at [39, 154] on div "person_add" at bounding box center [36, 149] width 10 height 10
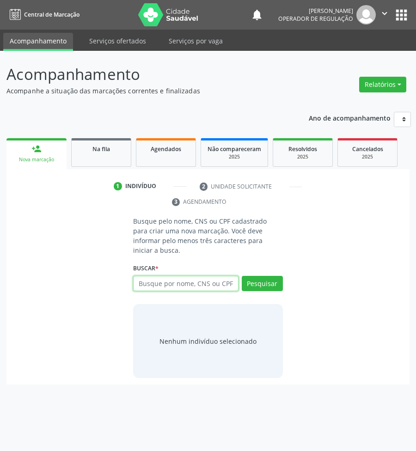
click at [185, 276] on input "text" at bounding box center [185, 284] width 105 height 16
click at [179, 281] on input "text" at bounding box center [185, 284] width 105 height 16
type input "706806214098828"
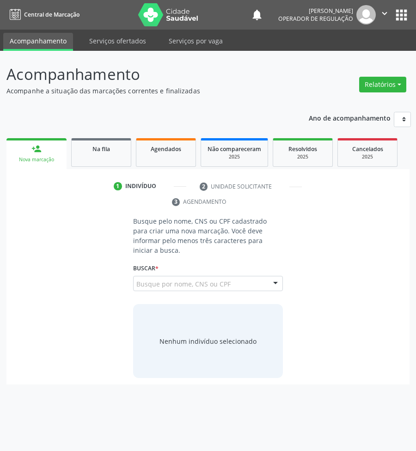
drag, startPoint x: 166, startPoint y: 274, endPoint x: 169, endPoint y: 287, distance: 13.3
click at [136, 279] on input "706806214098828" at bounding box center [136, 288] width 0 height 18
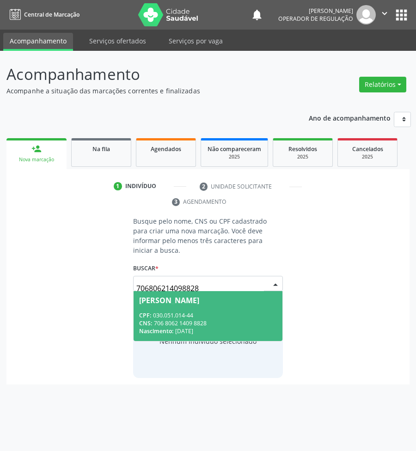
click at [174, 297] on div "[PERSON_NAME]" at bounding box center [169, 300] width 60 height 7
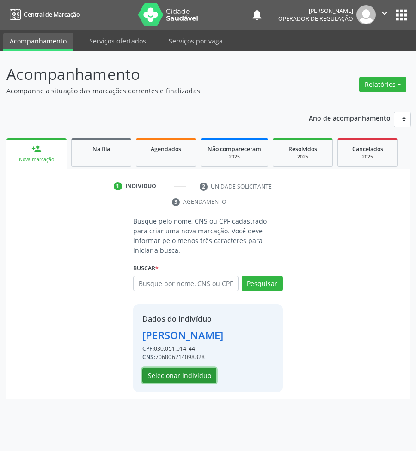
click at [185, 381] on button "Selecionar indivíduo" at bounding box center [179, 376] width 74 height 16
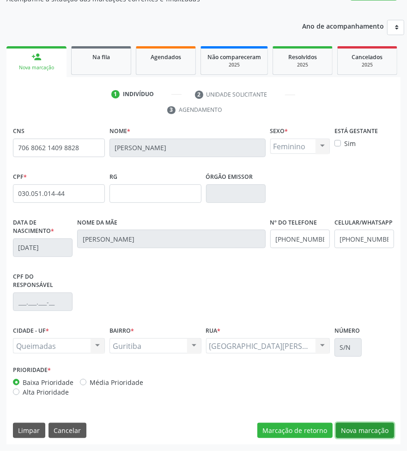
click at [373, 430] on button "Nova marcação" at bounding box center [365, 431] width 58 height 16
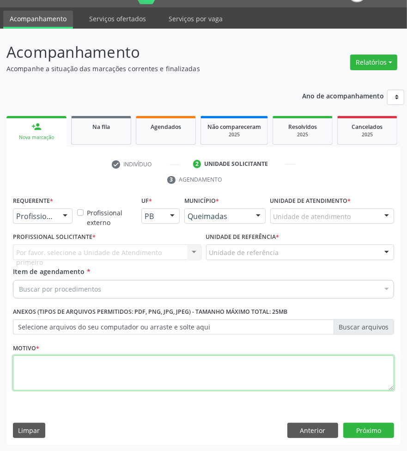
click at [204, 375] on textarea at bounding box center [203, 373] width 381 height 35
paste textarea "ENDOCRINO"
type textarea "ENDOCRINO"
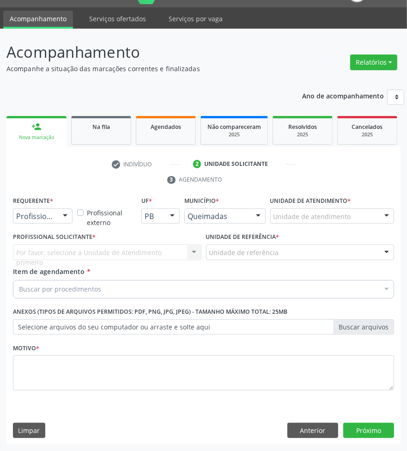
click at [57, 282] on div "Buscar por procedimentos" at bounding box center [203, 289] width 381 height 18
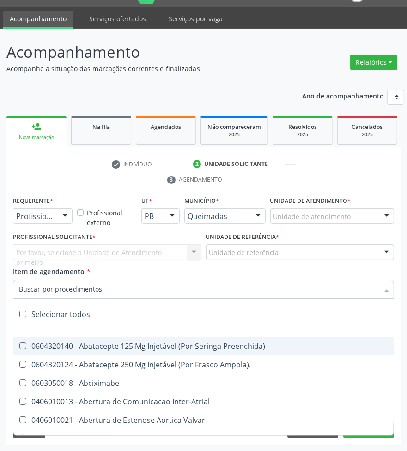
paste input "ENDOCRINO"
type input "ENDOCRINO"
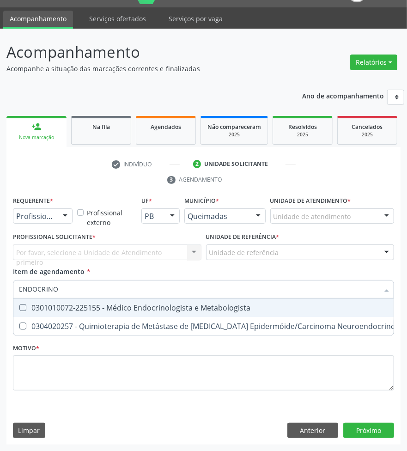
click at [77, 313] on span "0301010072-225155 - Médico Endocrinologista e Metabologista" at bounding box center [252, 308] width 478 height 18
checkbox Metabologista "true"
checkbox Desconhecida "true"
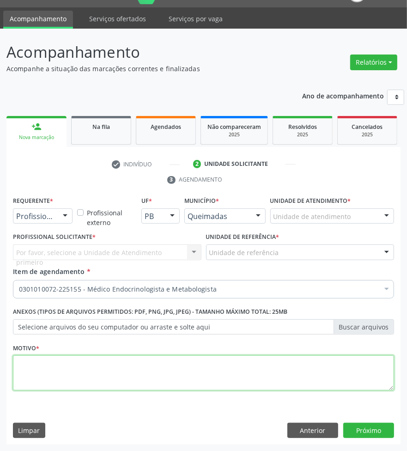
click at [191, 359] on textarea at bounding box center [203, 373] width 381 height 35
paste textarea "1ª CONSULTA (09/2025) OBESIDADE"
type textarea "1ª CONSULTA (09/2025) OBESIDADE"
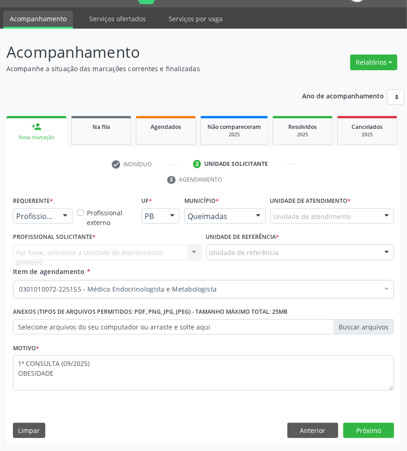
drag, startPoint x: 57, startPoint y: 207, endPoint x: 59, endPoint y: 213, distance: 6.4
click at [57, 207] on div "Requerente * Profissional de Saúde Profissional de Saúde Paciente Nenhum result…" at bounding box center [43, 209] width 60 height 30
click at [61, 219] on div at bounding box center [65, 217] width 14 height 16
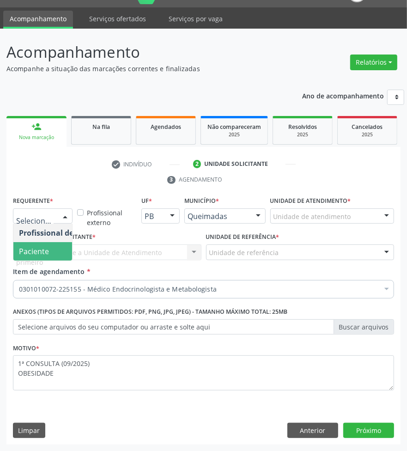
click at [62, 243] on span "Paciente" at bounding box center [58, 251] width 90 height 18
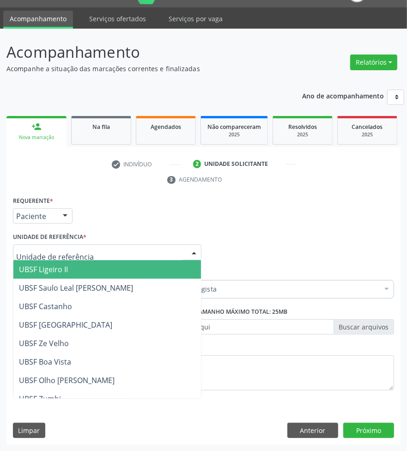
click at [88, 253] on div at bounding box center [107, 253] width 189 height 16
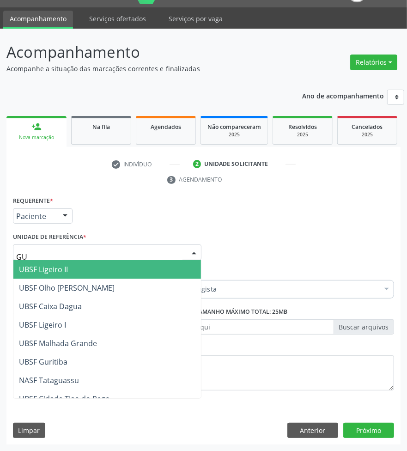
type input "GUR"
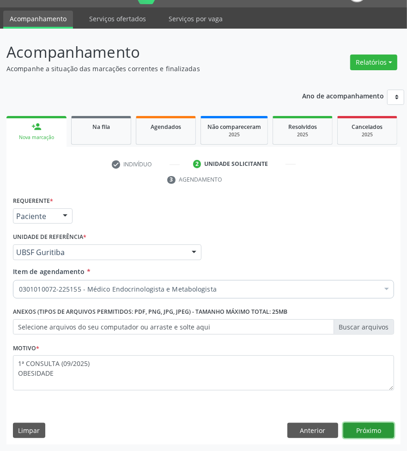
click at [359, 437] on button "Próximo" at bounding box center [369, 431] width 51 height 16
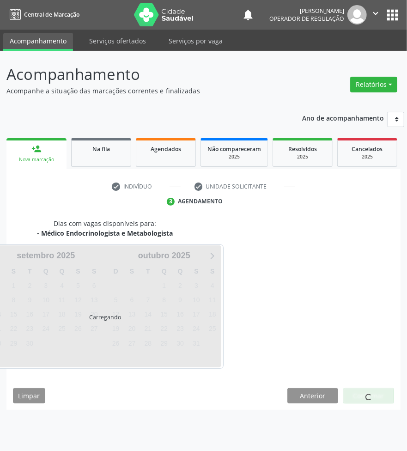
scroll to position [0, 0]
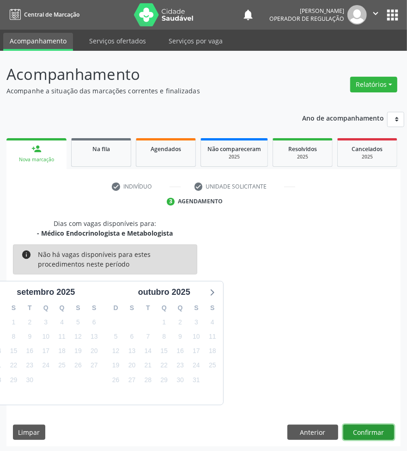
click at [381, 434] on button "Confirmar" at bounding box center [369, 433] width 51 height 16
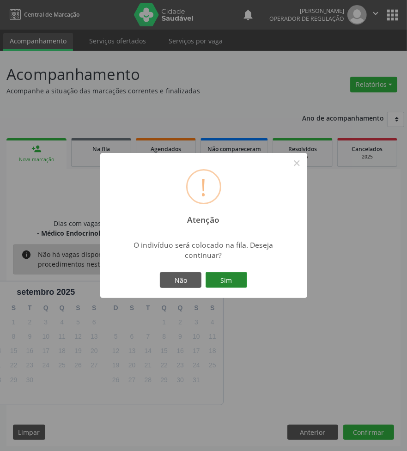
click at [240, 282] on button "Sim" at bounding box center [227, 280] width 42 height 16
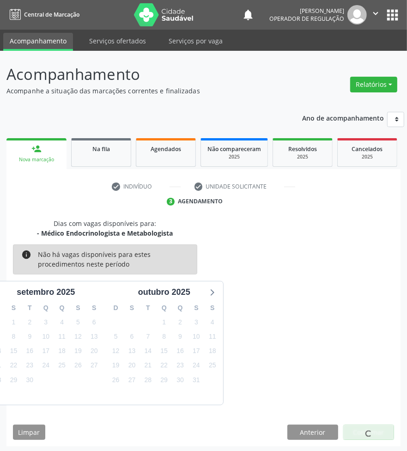
click at [345, 292] on div "Dias com vagas disponíveis para: - Médico Endocrinologista e Metabologista info…" at bounding box center [203, 312] width 394 height 187
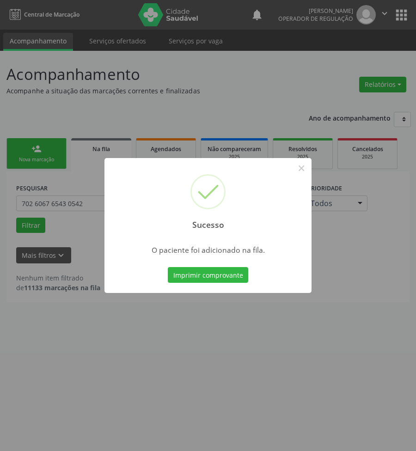
drag, startPoint x: 292, startPoint y: 375, endPoint x: 167, endPoint y: 313, distance: 139.0
click at [287, 374] on div "Sucesso × O paciente foi adicionado na fila. Imprimir comprovante Cancel" at bounding box center [208, 225] width 416 height 451
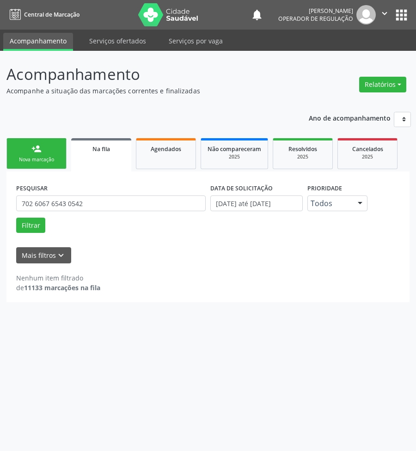
click at [24, 163] on link "person_add Nova marcação" at bounding box center [36, 153] width 60 height 31
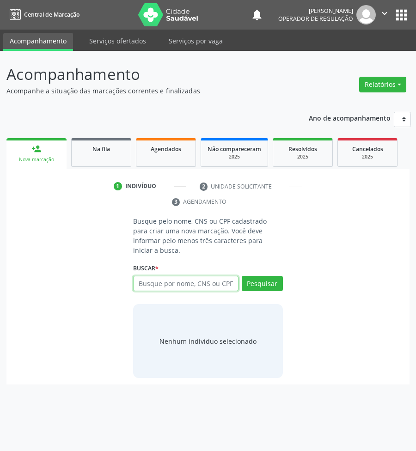
click at [185, 276] on input "text" at bounding box center [185, 284] width 105 height 16
click at [185, 278] on input "text" at bounding box center [185, 284] width 105 height 16
type input "700807931005780"
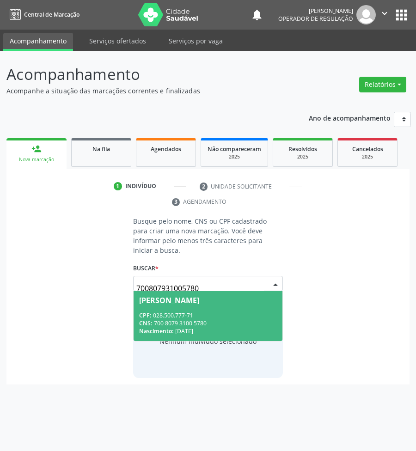
drag, startPoint x: 213, startPoint y: 278, endPoint x: 198, endPoint y: 285, distance: 16.8
click at [212, 279] on input "700807931005780" at bounding box center [200, 288] width 128 height 18
click at [185, 299] on span "[PERSON_NAME] CPF: 028.500.777-71 CNS: 700 8079 3100 5780 Nascimento: [DATE]" at bounding box center [208, 315] width 149 height 49
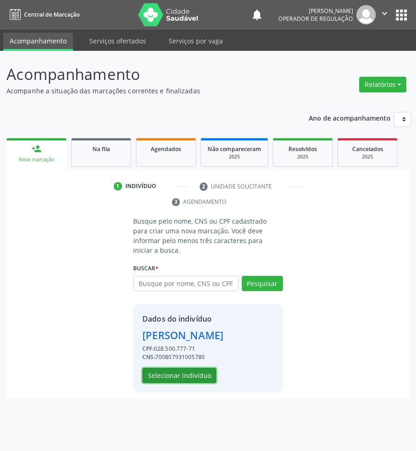
click at [161, 368] on button "Selecionar indivíduo" at bounding box center [179, 376] width 74 height 16
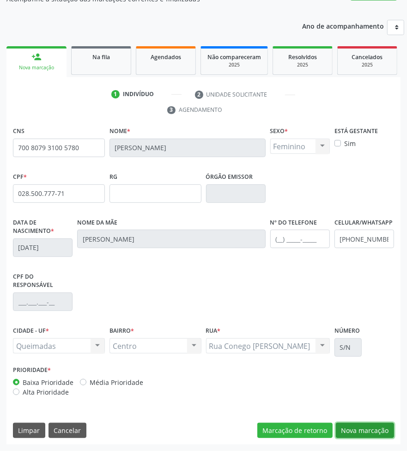
drag, startPoint x: 363, startPoint y: 435, endPoint x: 264, endPoint y: 385, distance: 110.8
click at [362, 434] on button "Nova marcação" at bounding box center [365, 431] width 58 height 16
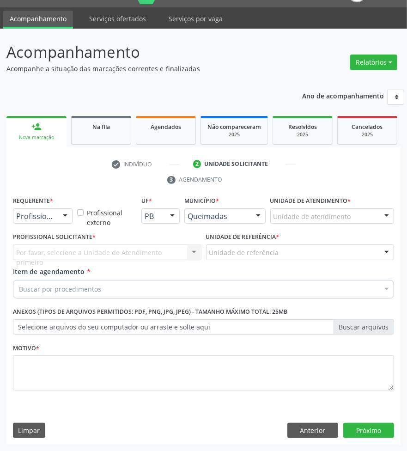
scroll to position [22, 0]
drag, startPoint x: 44, startPoint y: 220, endPoint x: 36, endPoint y: 246, distance: 27.2
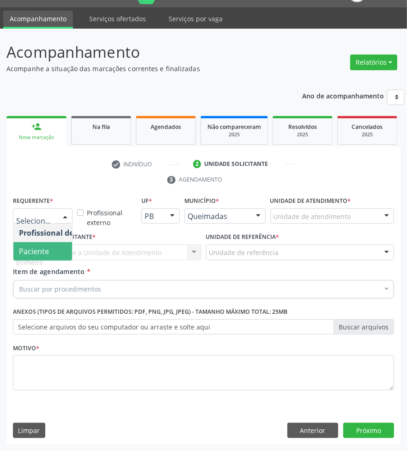
click at [36, 247] on span "Paciente" at bounding box center [34, 251] width 30 height 10
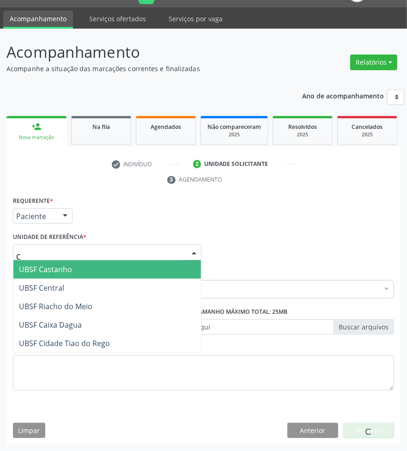
type input "CE"
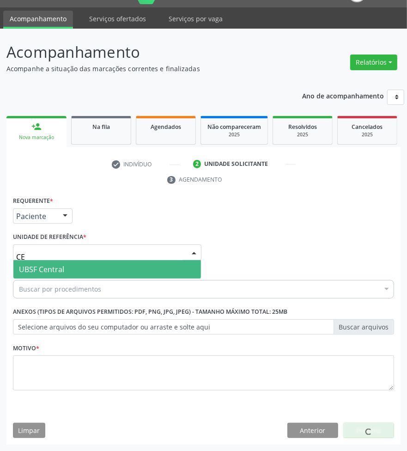
click at [52, 269] on span "UBSF Central" at bounding box center [41, 269] width 45 height 10
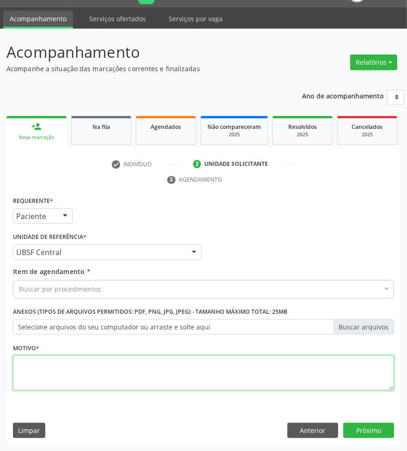
click at [77, 372] on textarea at bounding box center [203, 373] width 381 height 35
paste textarea "1ª CONSULTA (09/2025) OBESIDADE"
drag, startPoint x: 37, startPoint y: 376, endPoint x: 0, endPoint y: 375, distance: 36.5
click at [0, 375] on div "Acompanhamento Acompanhe a situação das marcações correntes e finalizadas Relat…" at bounding box center [203, 240] width 407 height 423
type textarea "1ª CONSULTA (09/2025) BOCIO"
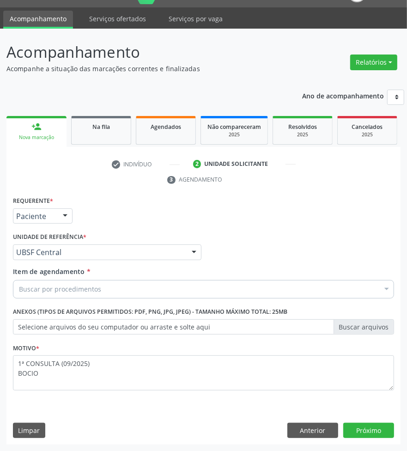
click at [110, 294] on div "Buscar por procedimentos" at bounding box center [203, 289] width 381 height 18
paste input "ENDOCRINO"
type input "ENDOCRINO"
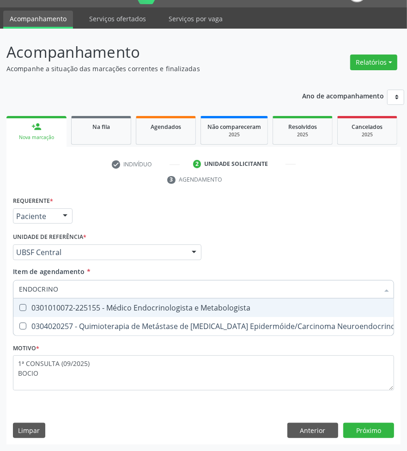
click at [100, 304] on div "0301010072-225155 - Médico Endocrinologista e Metabologista" at bounding box center [252, 307] width 467 height 7
checkbox Metabologista "true"
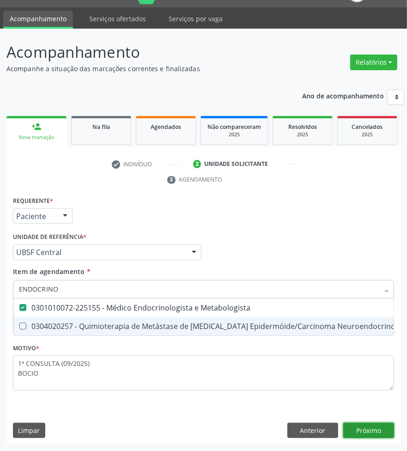
click at [368, 431] on div "Requerente * Paciente Profissional de Saúde Paciente Nenhum resultado encontrad…" at bounding box center [203, 319] width 394 height 251
checkbox Desconhecida "true"
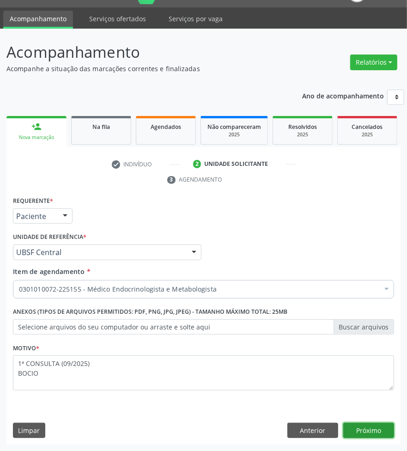
click at [375, 428] on button "Próximo" at bounding box center [369, 431] width 51 height 16
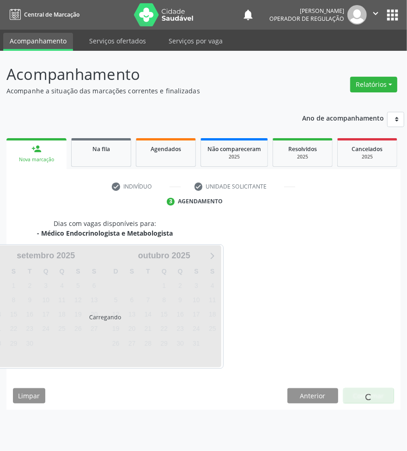
scroll to position [0, 0]
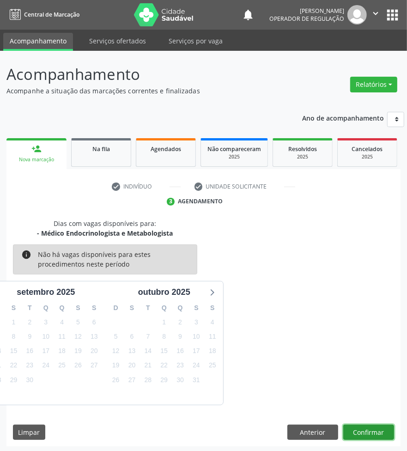
click at [362, 425] on button "Confirmar" at bounding box center [369, 433] width 51 height 16
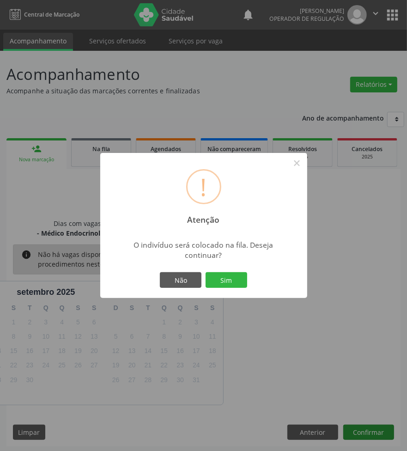
click at [206, 272] on button "Sim" at bounding box center [227, 280] width 42 height 16
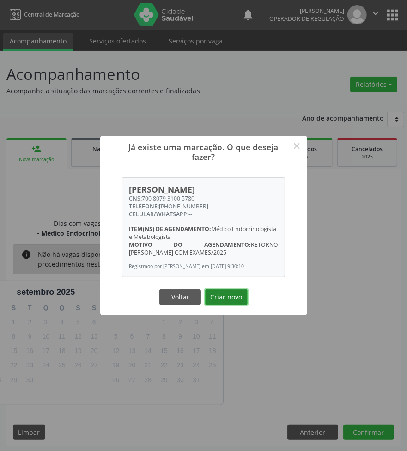
click at [212, 295] on button "Criar novo" at bounding box center [226, 297] width 43 height 16
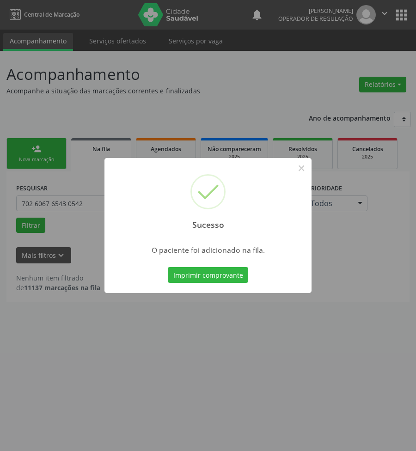
click at [366, 312] on div "Sucesso × O paciente foi adicionado na fila. Imprimir comprovante Cancel" at bounding box center [208, 225] width 416 height 451
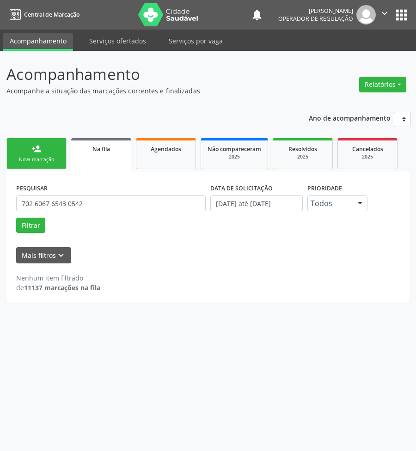
click at [28, 149] on link "person_add Nova marcação" at bounding box center [36, 153] width 60 height 31
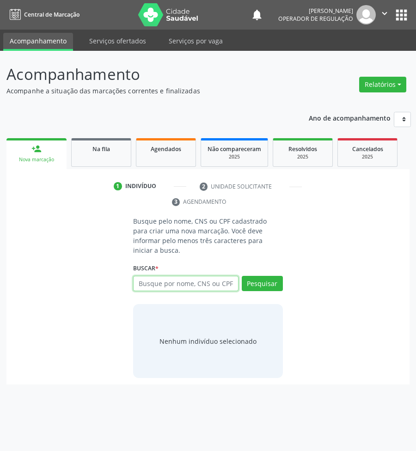
click at [179, 276] on input "text" at bounding box center [185, 284] width 105 height 16
type input "708403743925261"
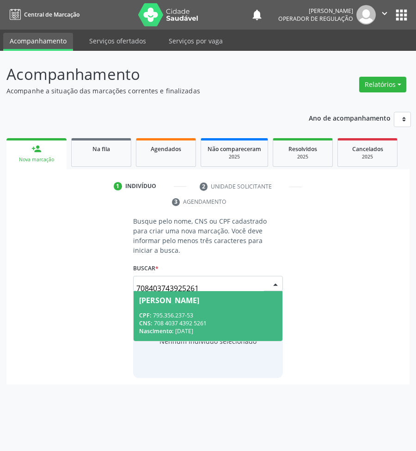
click at [186, 279] on input "708403743925261" at bounding box center [200, 288] width 128 height 18
click at [185, 297] on div "[PERSON_NAME]" at bounding box center [169, 300] width 60 height 7
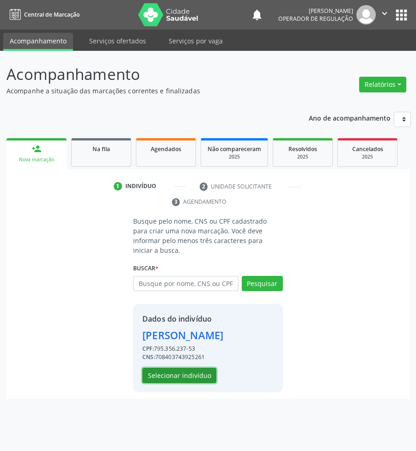
click at [174, 371] on button "Selecionar indivíduo" at bounding box center [179, 376] width 74 height 16
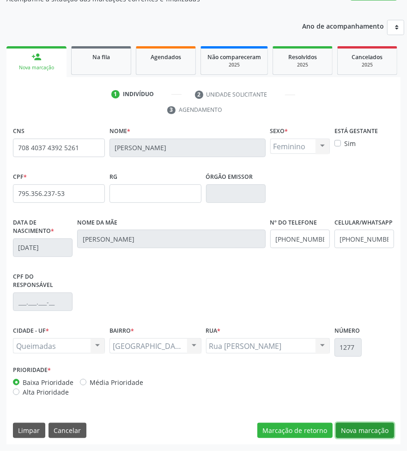
click at [356, 425] on button "Nova marcação" at bounding box center [365, 431] width 58 height 16
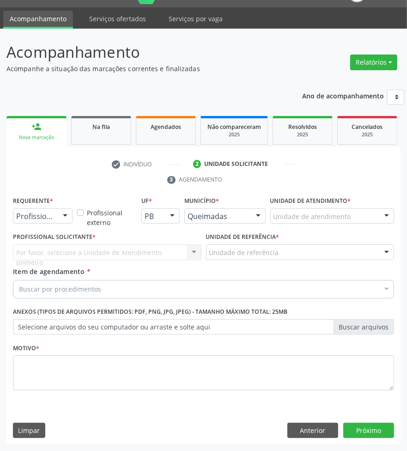
drag, startPoint x: 28, startPoint y: 221, endPoint x: 36, endPoint y: 251, distance: 30.6
click at [28, 224] on div "Profissional de Saúde Profissional de Saúde Paciente Nenhum resultado encontrad…" at bounding box center [43, 217] width 60 height 16
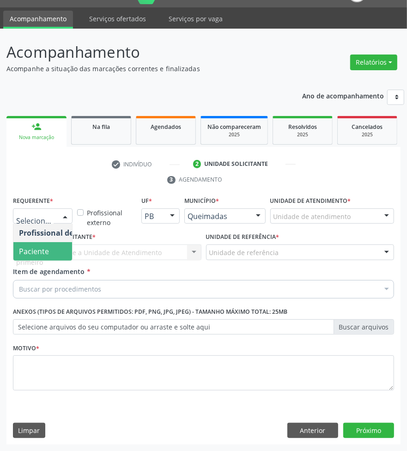
click at [41, 257] on span "Paciente" at bounding box center [58, 251] width 90 height 18
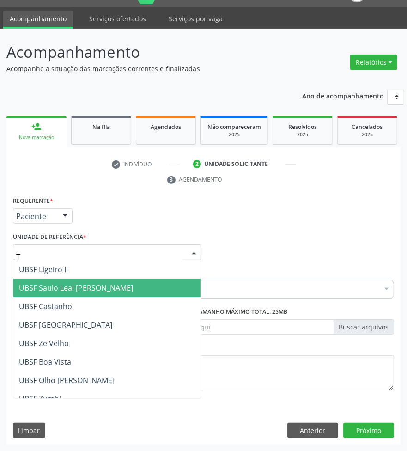
type input "TI"
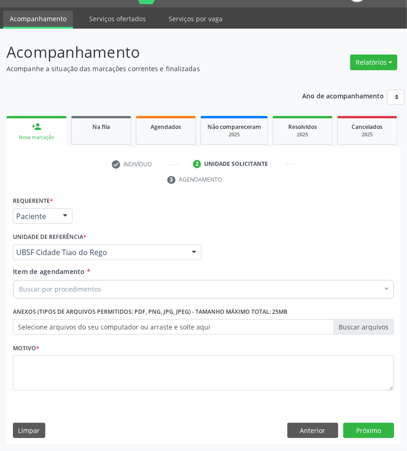
click at [86, 280] on div "Buscar por procedimentos" at bounding box center [203, 289] width 381 height 18
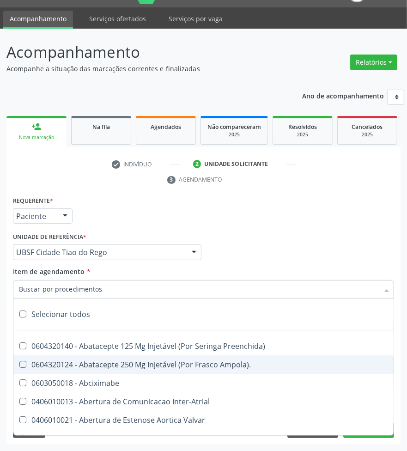
click at [369, 227] on div "Requerente * Paciente Profissional de Saúde Paciente Nenhum resultado encontrad…" at bounding box center [204, 212] width 386 height 36
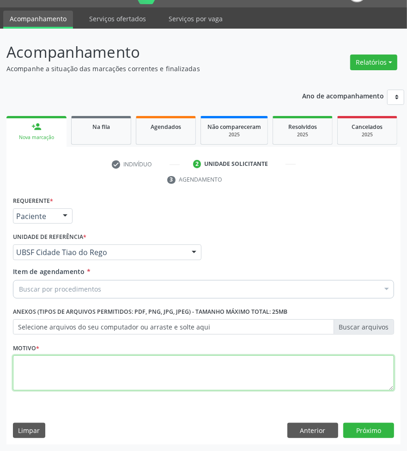
click at [332, 361] on textarea at bounding box center [203, 373] width 381 height 35
paste textarea "1ª CONSULTA (09/2025) OSTEOPOROSE"
type textarea "1ª CONSULTA (09/2025) OSTEOPOROSE"
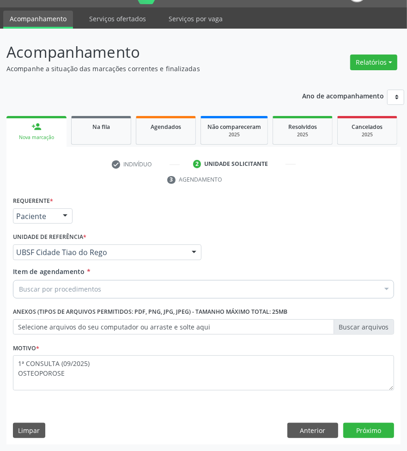
paste input "ENDOCRINO"
type input "ENDOCRINO"
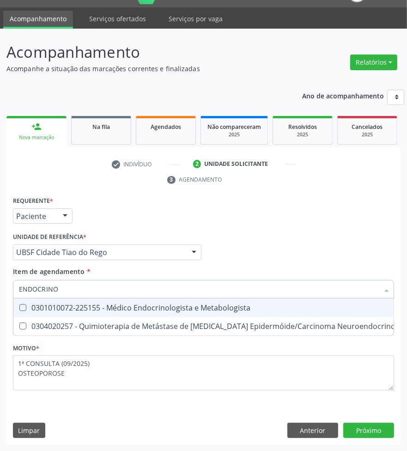
click at [100, 311] on div "0301010072-225155 - Médico Endocrinologista e Metabologista" at bounding box center [252, 307] width 467 height 7
checkbox Metabologista "true"
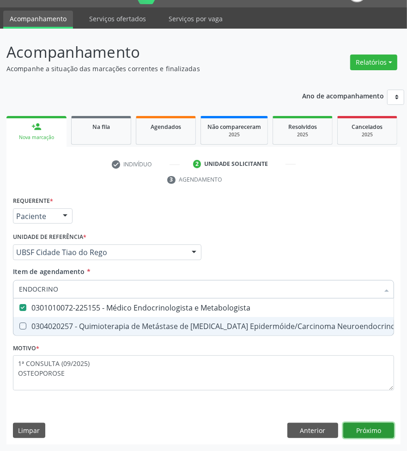
click at [385, 430] on div "Requerente * Paciente Profissional de Saúde Paciente Nenhum resultado encontrad…" at bounding box center [203, 319] width 394 height 251
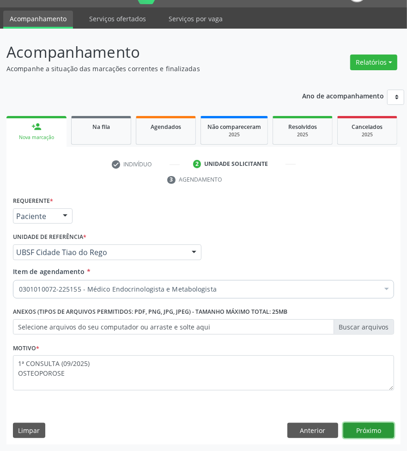
click at [375, 430] on button "Próximo" at bounding box center [369, 431] width 51 height 16
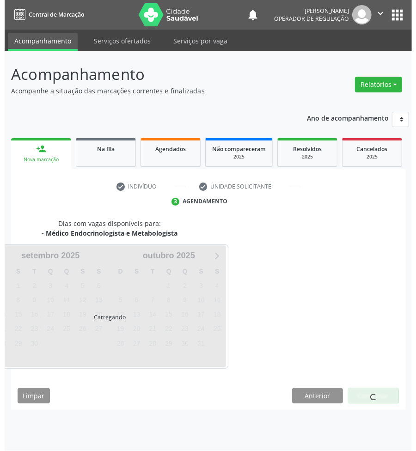
scroll to position [0, 0]
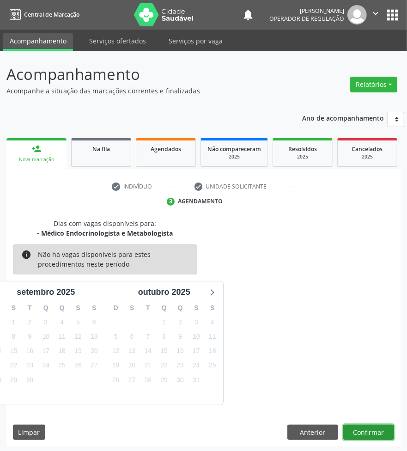
click at [384, 430] on button "Confirmar" at bounding box center [369, 433] width 51 height 16
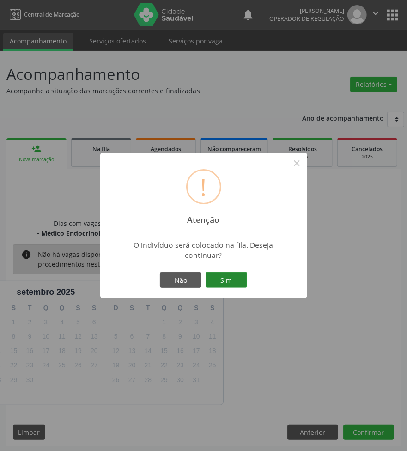
click at [233, 279] on button "Sim" at bounding box center [227, 280] width 42 height 16
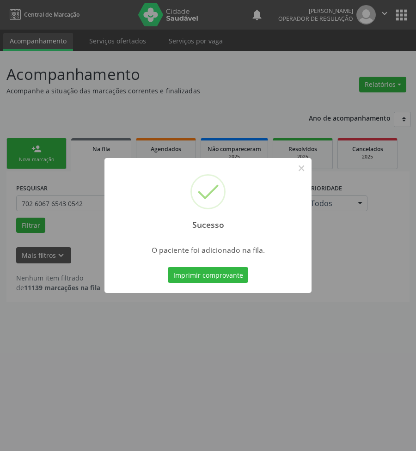
click at [208, 333] on div "Sucesso × O paciente foi adicionado na fila. Imprimir comprovante Cancel" at bounding box center [208, 225] width 416 height 451
